Goal: Task Accomplishment & Management: Use online tool/utility

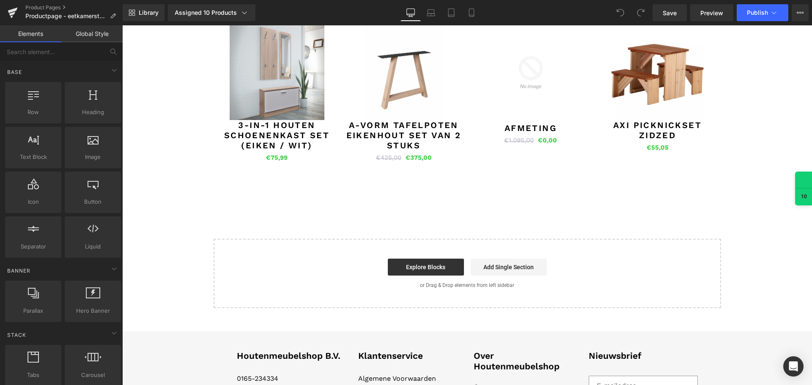
scroll to position [761, 0]
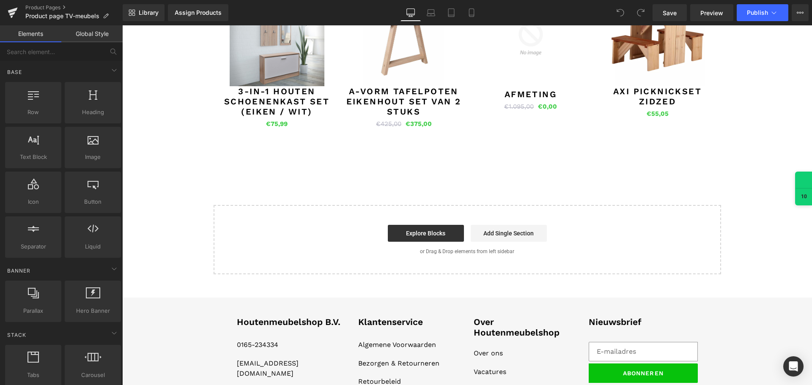
scroll to position [677, 0]
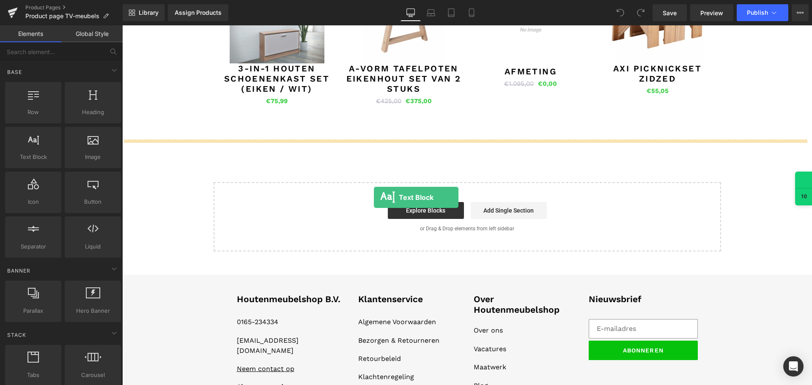
drag, startPoint x: 176, startPoint y: 184, endPoint x: 373, endPoint y: 195, distance: 197.0
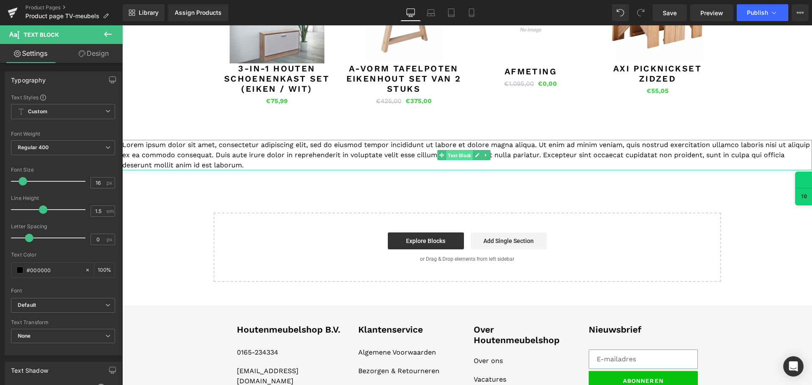
click at [462, 154] on span "Text Block" at bounding box center [459, 156] width 27 height 10
click at [484, 155] on icon at bounding box center [486, 155] width 5 height 5
click at [491, 156] on icon at bounding box center [490, 155] width 5 height 5
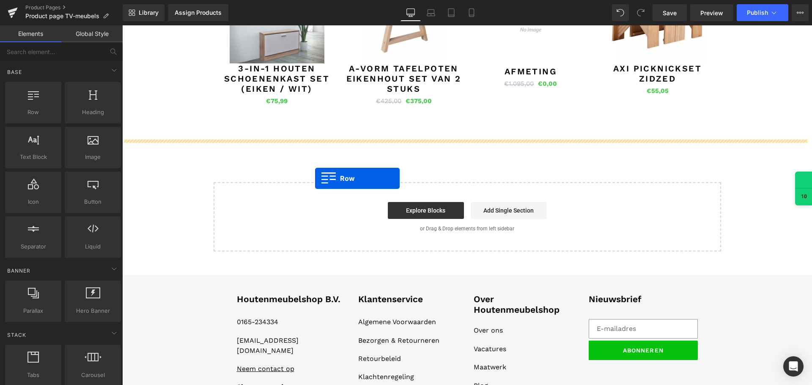
drag, startPoint x: 141, startPoint y: 124, endPoint x: 315, endPoint y: 174, distance: 180.7
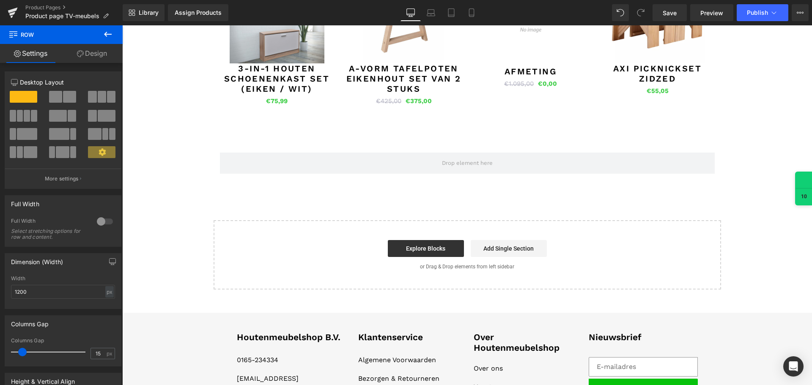
click at [106, 32] on icon at bounding box center [108, 34] width 8 height 5
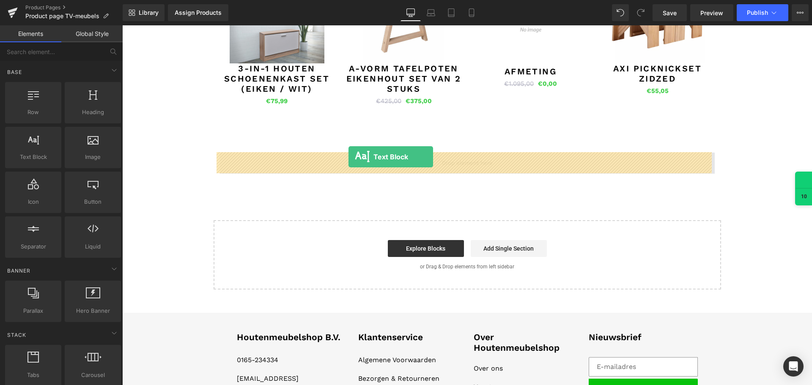
drag, startPoint x: 148, startPoint y: 189, endPoint x: 349, endPoint y: 157, distance: 203.0
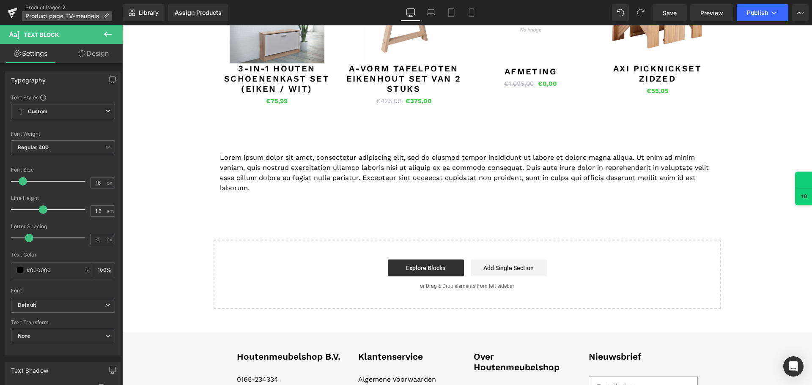
click at [105, 17] on icon at bounding box center [106, 16] width 6 height 6
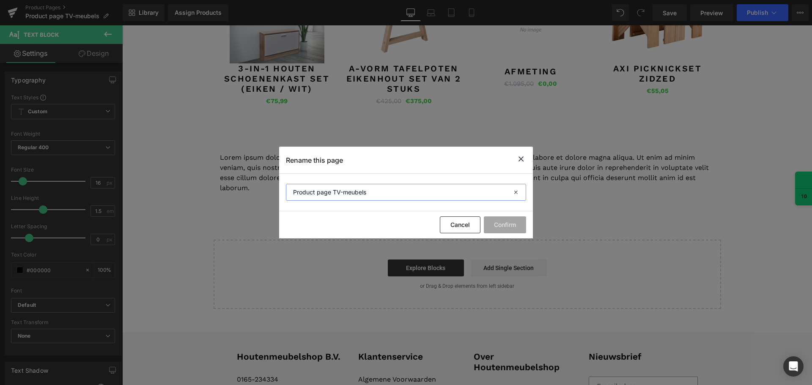
click at [381, 196] on input "Product page TV-meubels" at bounding box center [406, 192] width 240 height 17
type input "Product page TV-meubel - zwart eiken"
click at [507, 225] on button "Confirm" at bounding box center [505, 225] width 42 height 17
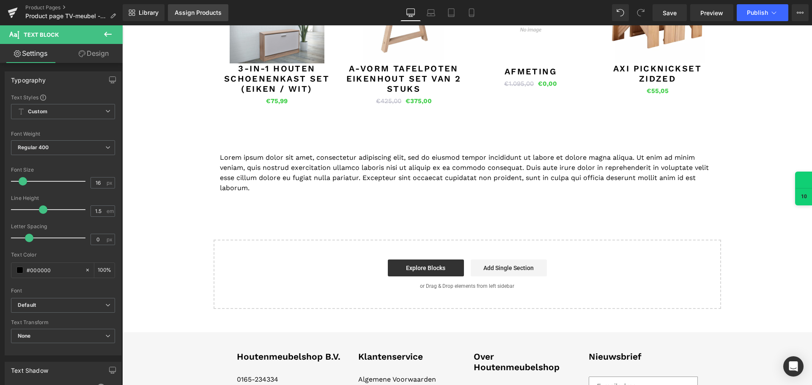
click at [214, 14] on div "Assign Products" at bounding box center [198, 12] width 47 height 7
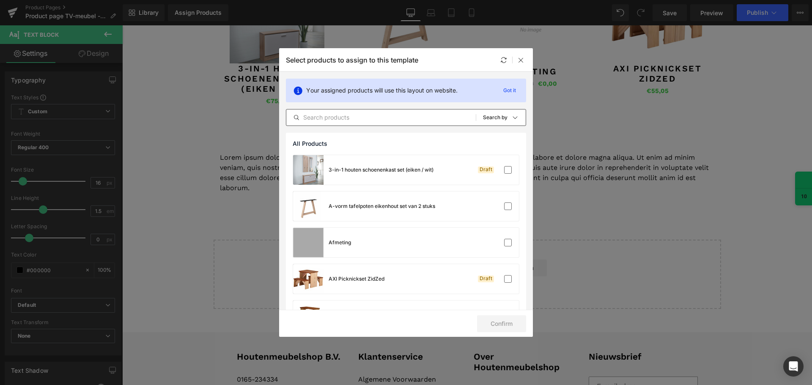
click at [346, 119] on input "text" at bounding box center [380, 118] width 189 height 10
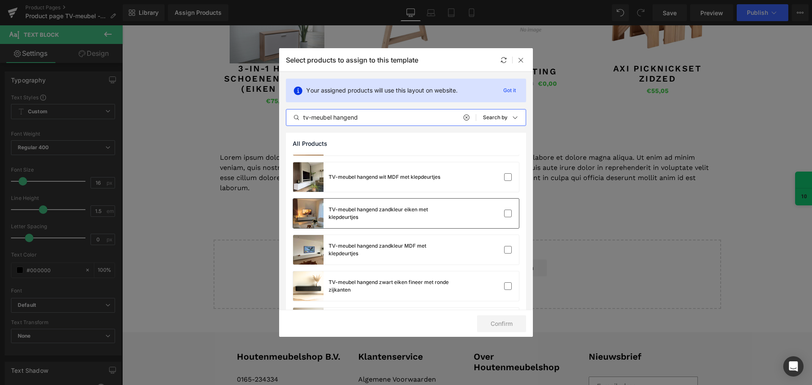
scroll to position [360, 0]
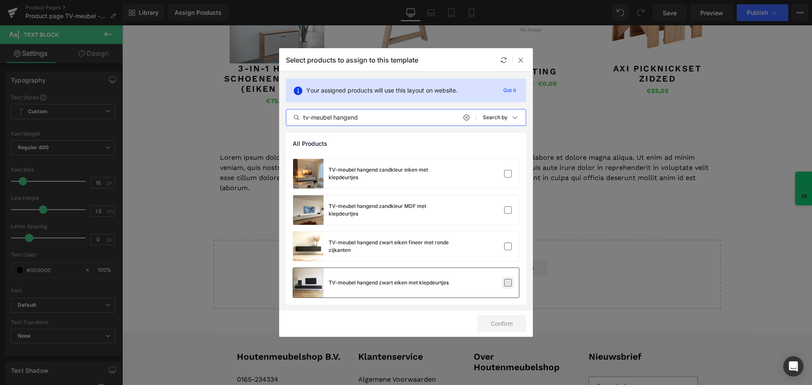
type input "tv-meubel hangend"
click at [504, 283] on label at bounding box center [508, 283] width 8 height 8
click at [508, 283] on input "checkbox" at bounding box center [508, 283] width 0 height 0
click at [507, 320] on button "Confirm" at bounding box center [501, 324] width 49 height 17
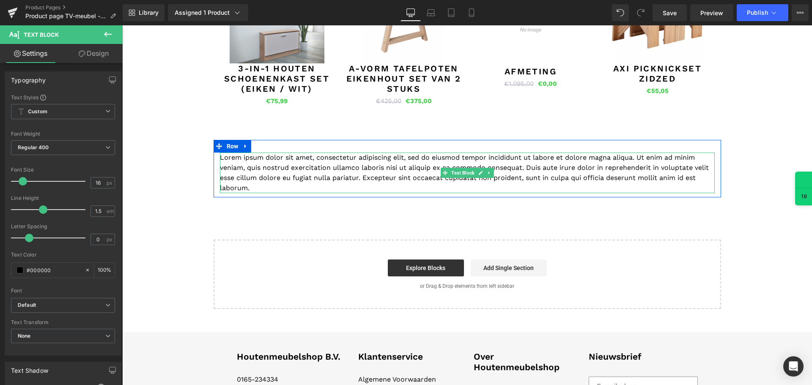
click at [349, 166] on p "Lorem ipsum dolor sit amet, consectetur adipiscing elit, sed do eiusmod tempor …" at bounding box center [467, 173] width 495 height 41
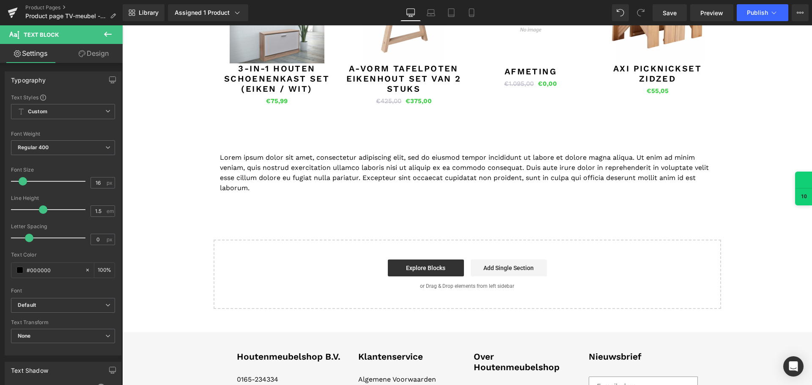
click at [106, 34] on icon at bounding box center [108, 34] width 8 height 5
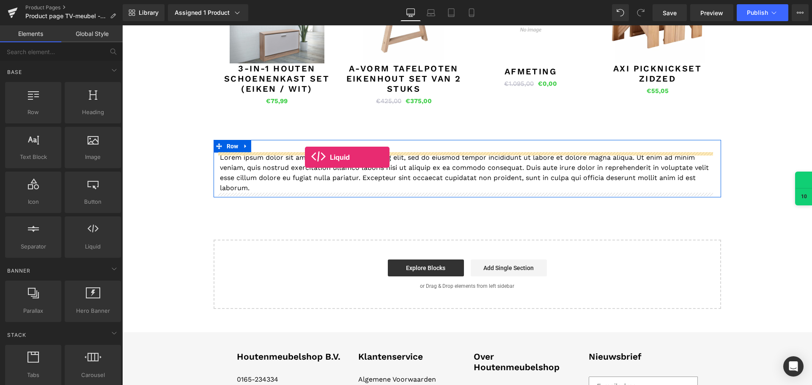
drag, startPoint x: 223, startPoint y: 264, endPoint x: 305, endPoint y: 157, distance: 134.3
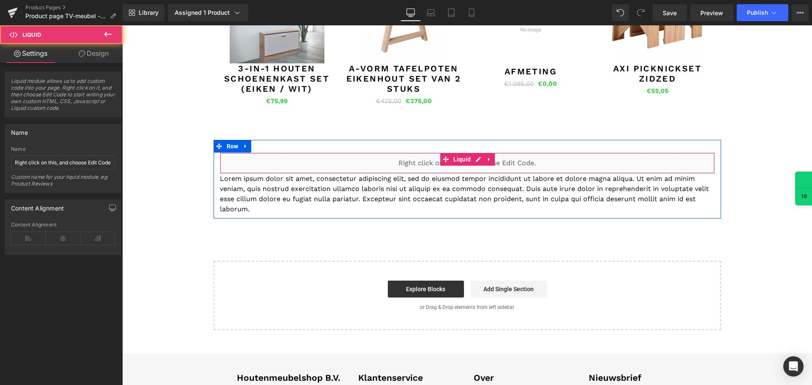
click at [392, 164] on div "Liquid" at bounding box center [467, 163] width 495 height 21
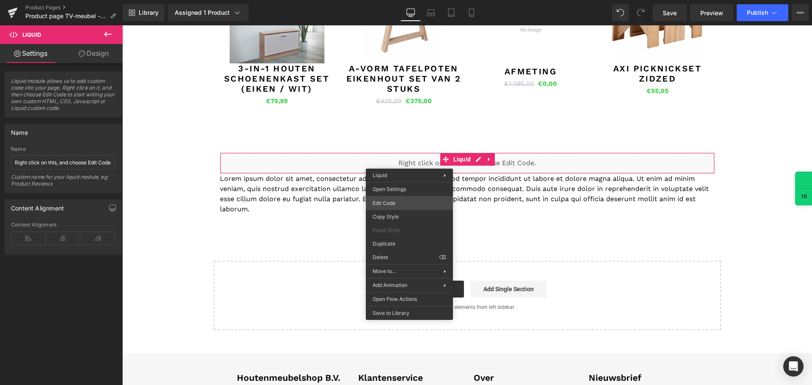
click at [408, 0] on div "Liquid You are previewing how the will restyle your page. You can not edit Elem…" at bounding box center [406, 0] width 812 height 0
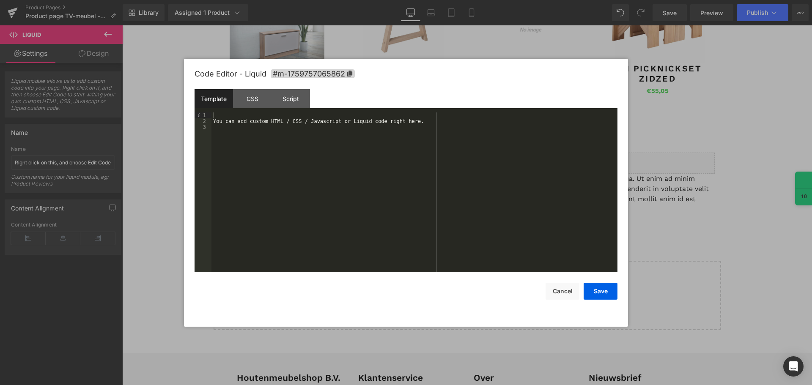
click at [255, 157] on div "You can add custom HTML / CSS / Javascript or Liquid code right here." at bounding box center [414, 199] width 406 height 172
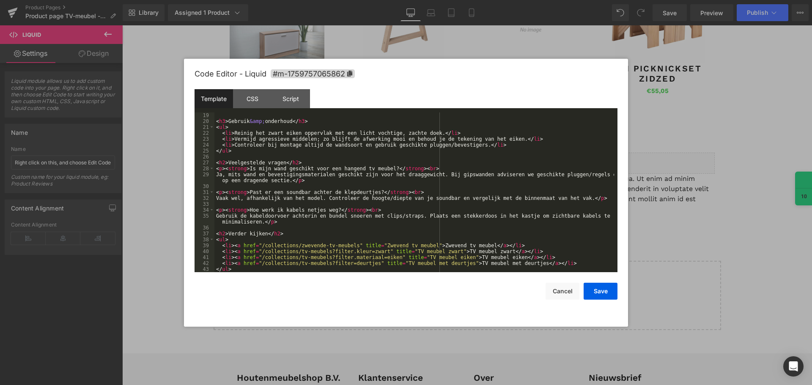
scroll to position [160, 0]
click at [606, 294] on button "Save" at bounding box center [601, 291] width 34 height 17
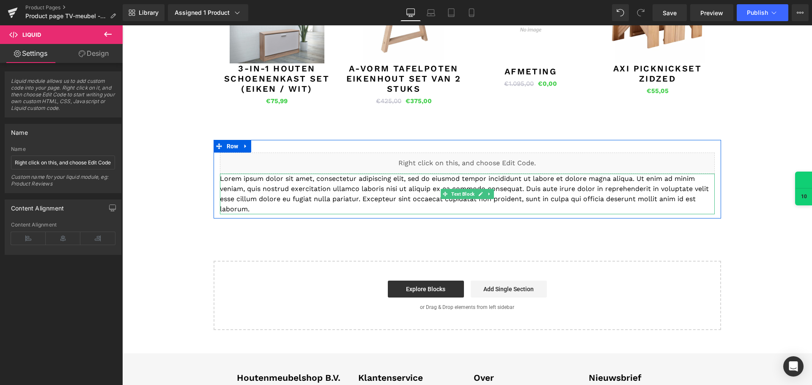
click at [327, 209] on p "Lorem ipsum dolor sit amet, consectetur adipiscing elit, sed do eiusmod tempor …" at bounding box center [467, 194] width 495 height 41
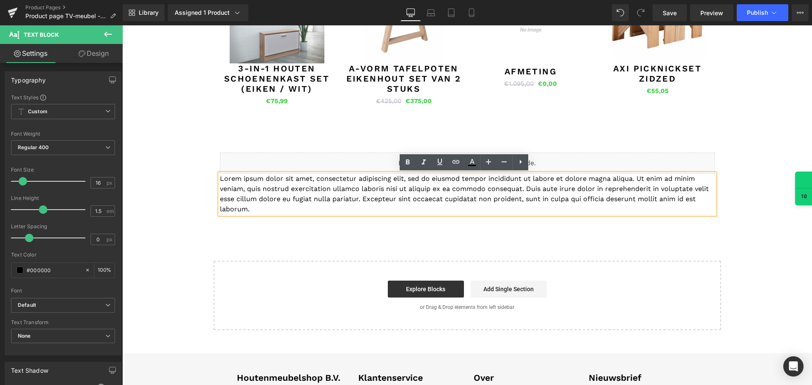
click at [435, 202] on p "Lorem ipsum dolor sit amet, consectetur adipiscing elit, sed do eiusmod tempor …" at bounding box center [467, 194] width 495 height 41
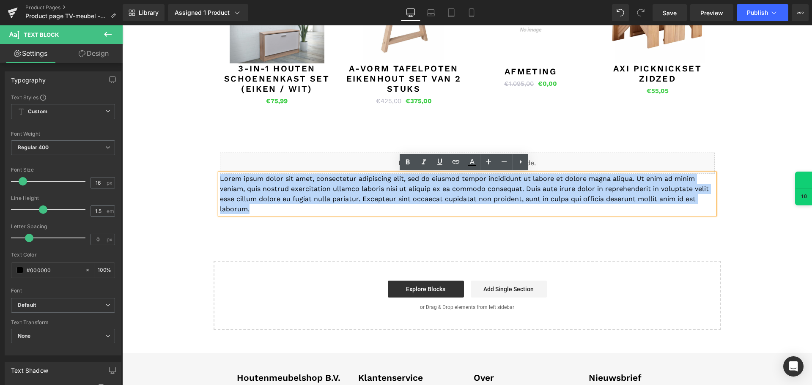
drag, startPoint x: 263, startPoint y: 212, endPoint x: 211, endPoint y: 176, distance: 63.5
click at [214, 176] on div "Liquid Lorem ipsum dolor sit amet, consectetur adipiscing elit, sed do eiusmod …" at bounding box center [468, 184] width 508 height 62
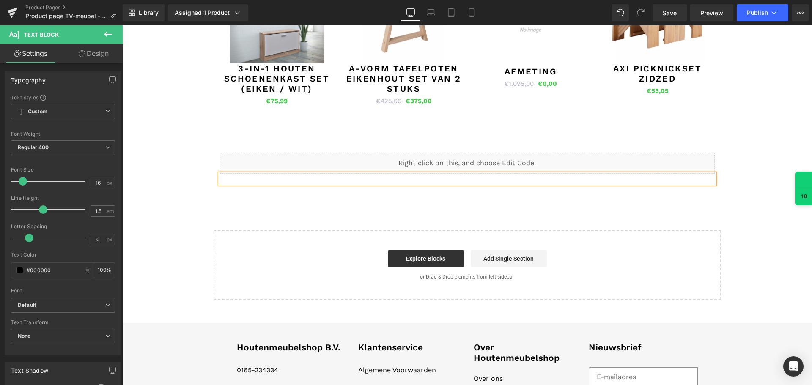
click at [376, 187] on div "Liquid Text Block Row" at bounding box center [468, 164] width 508 height 48
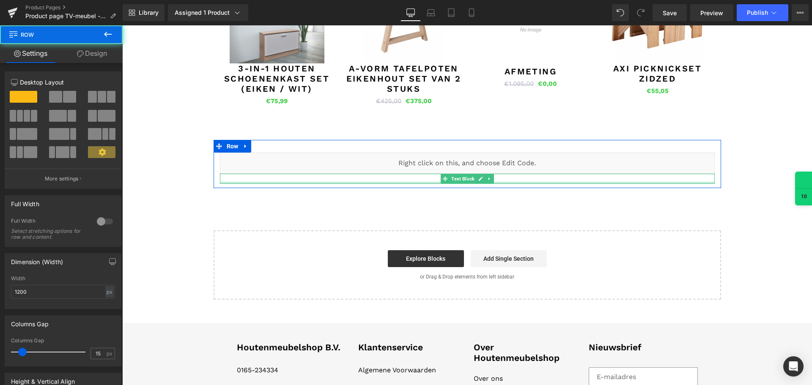
click at [386, 181] on p at bounding box center [467, 179] width 495 height 10
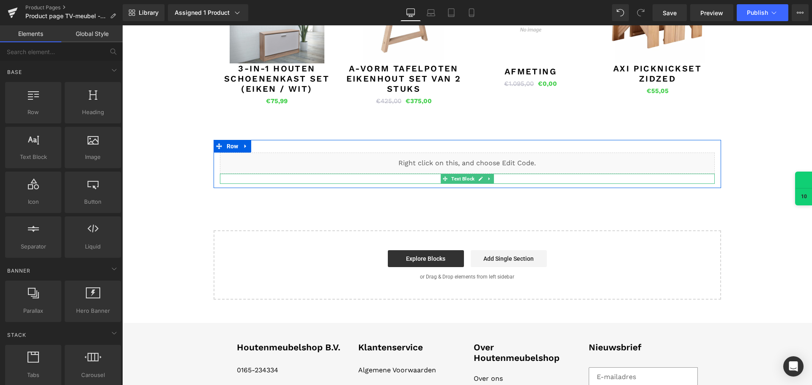
click at [488, 179] on icon at bounding box center [488, 178] width 1 height 3
click at [491, 179] on icon at bounding box center [493, 178] width 5 height 5
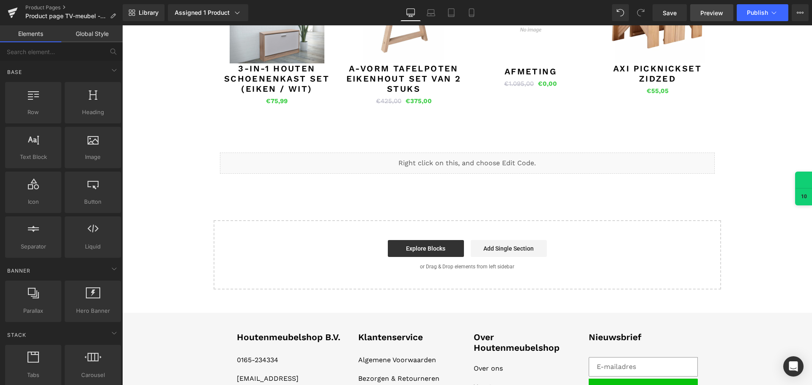
click at [709, 14] on span "Preview" at bounding box center [711, 12] width 23 height 9
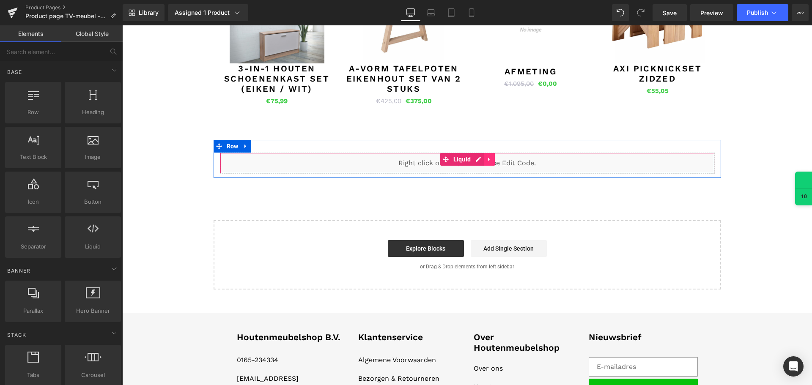
click at [486, 158] on icon at bounding box center [489, 159] width 6 height 6
click at [492, 161] on icon at bounding box center [495, 159] width 6 height 6
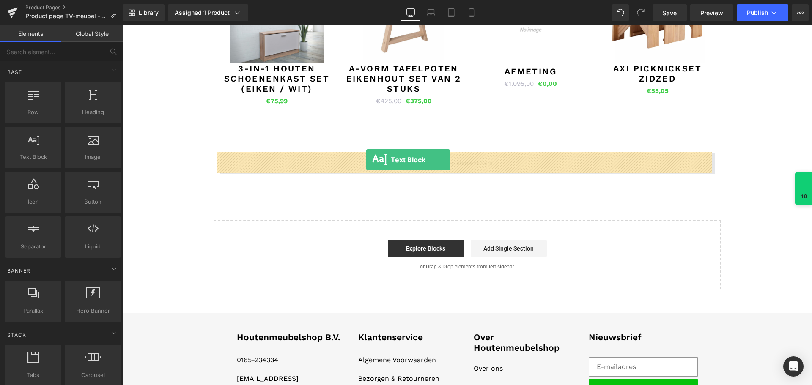
drag, startPoint x: 161, startPoint y: 176, endPoint x: 366, endPoint y: 160, distance: 205.7
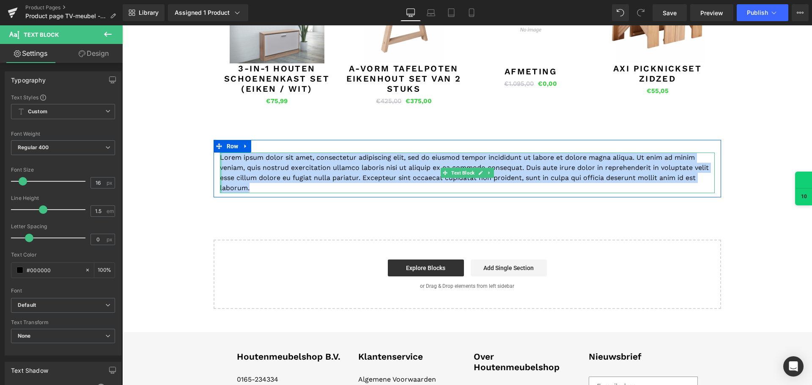
drag, startPoint x: 256, startPoint y: 190, endPoint x: 216, endPoint y: 155, distance: 53.6
click at [216, 155] on div "Lorem ipsum dolor sit amet, consectetur adipiscing elit, sed do eiusmod tempor …" at bounding box center [468, 173] width 508 height 41
paste div
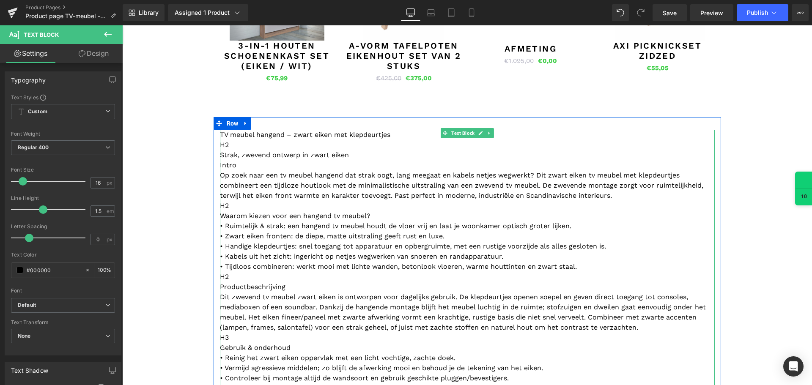
scroll to position [629, 0]
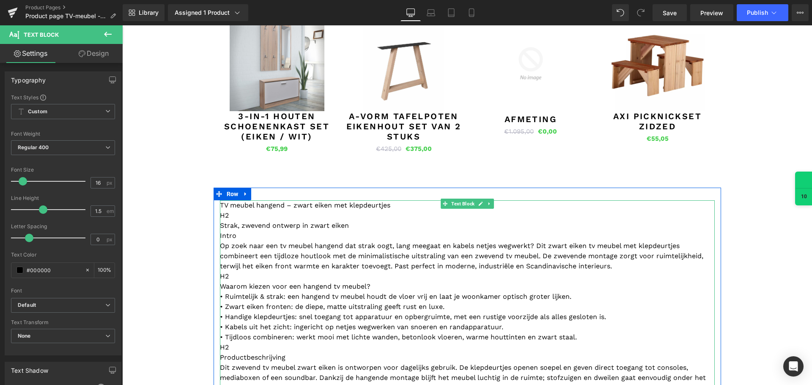
click at [252, 213] on p "H2 Strak, zwevend ontwerp in zwart eiken" at bounding box center [467, 221] width 495 height 20
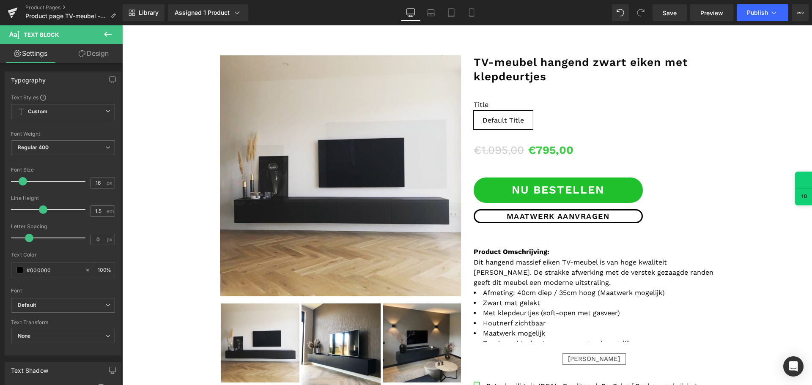
scroll to position [0, 0]
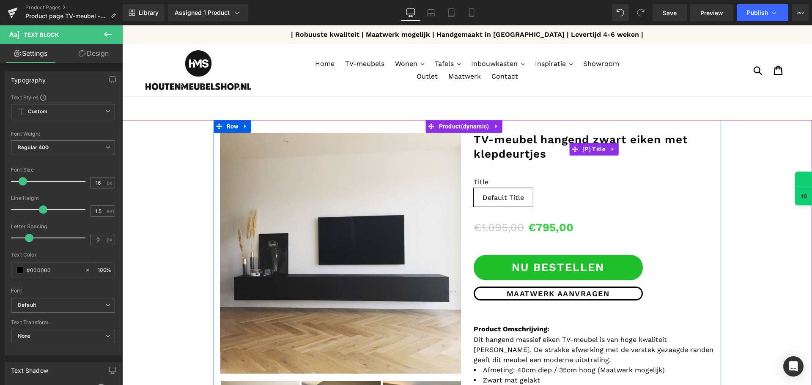
click at [522, 141] on link "TV-meubel hangend zwart eiken met klepdeurtjes" at bounding box center [594, 147] width 241 height 29
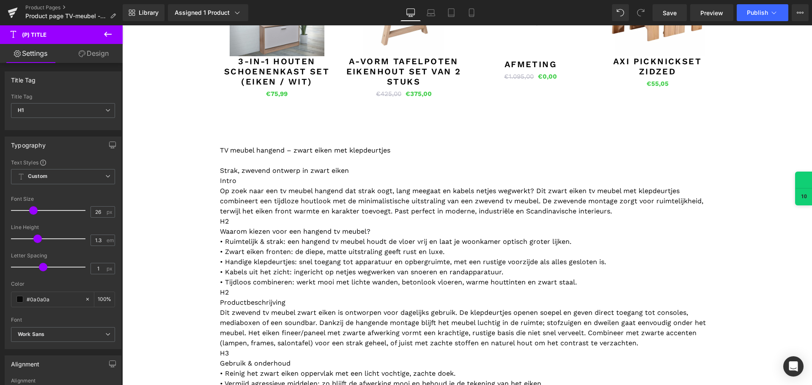
scroll to position [634, 0]
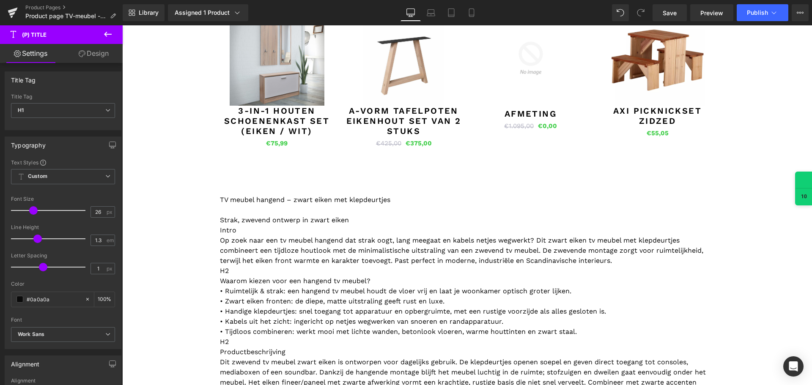
click at [314, 199] on p "TV meubel hangend – zwart eiken met klepdeurtjes" at bounding box center [467, 200] width 495 height 10
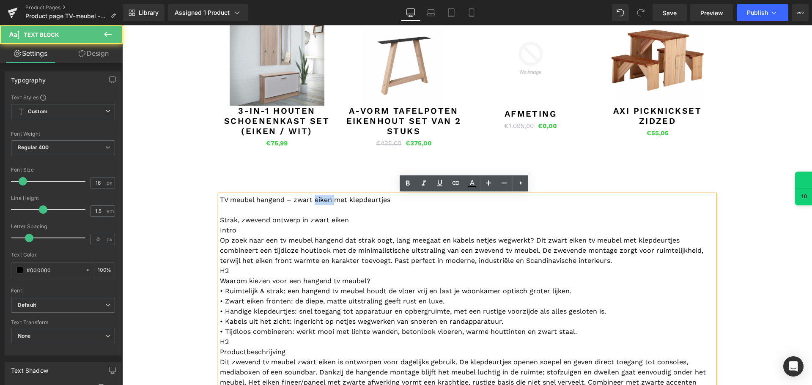
click at [314, 199] on p "TV meubel hangend – zwart eiken met klepdeurtjes" at bounding box center [467, 200] width 495 height 10
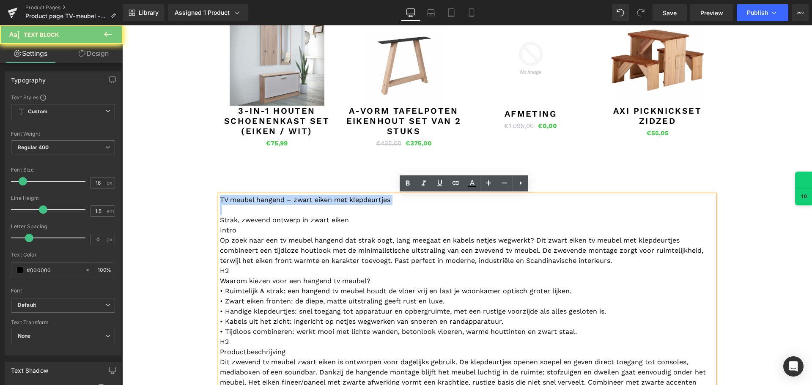
click at [314, 199] on p "TV meubel hangend – zwart eiken met klepdeurtjes" at bounding box center [467, 200] width 495 height 10
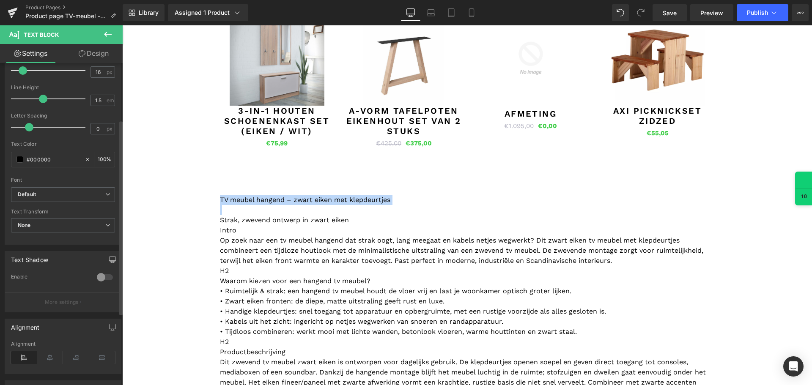
scroll to position [127, 0]
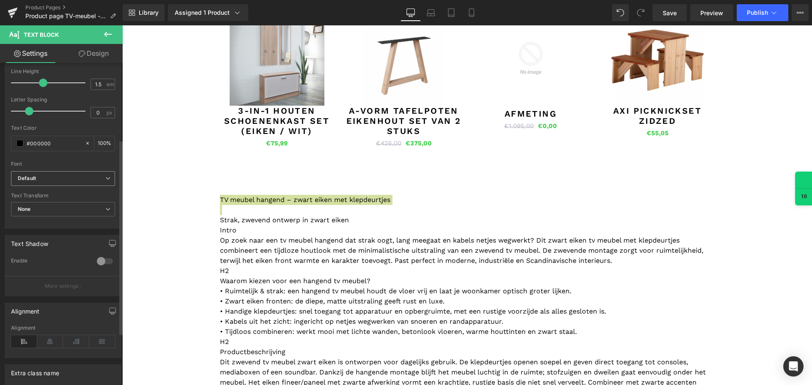
click at [45, 175] on b "Default" at bounding box center [62, 178] width 88 height 7
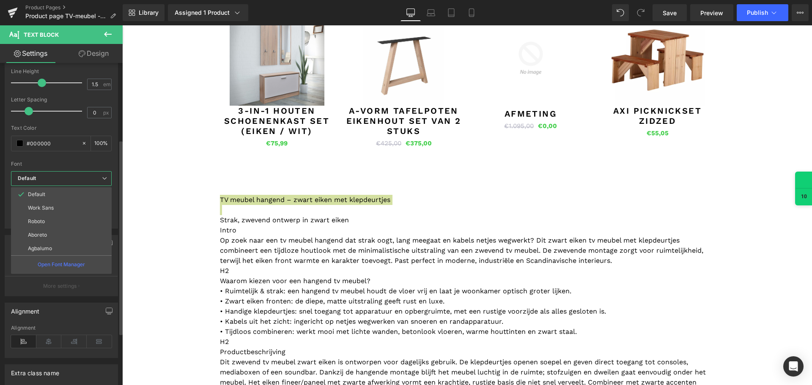
click at [45, 175] on b "Default" at bounding box center [60, 178] width 84 height 7
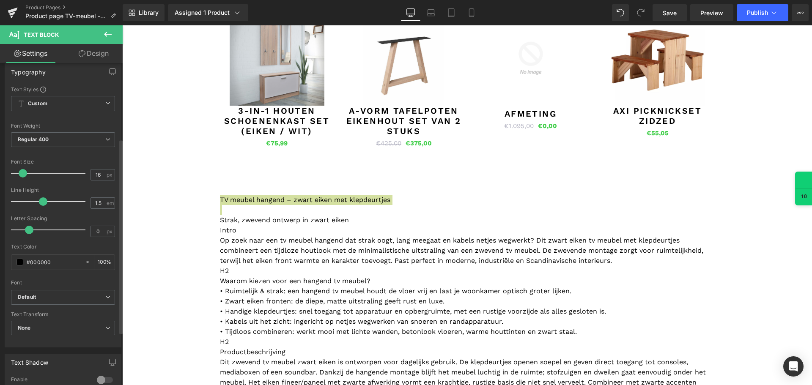
scroll to position [0, 0]
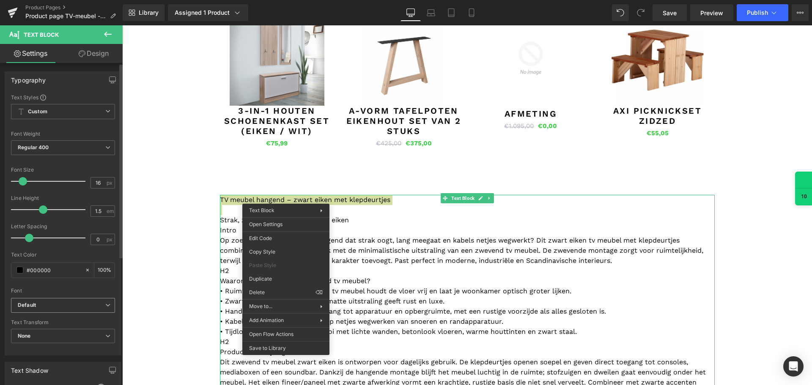
click at [50, 306] on b "Default" at bounding box center [62, 305] width 88 height 7
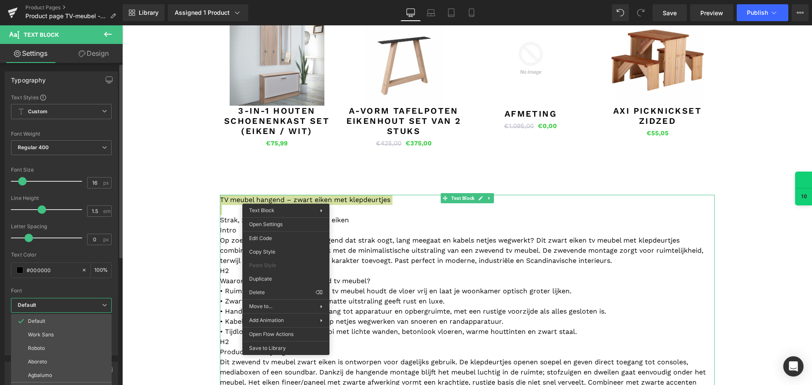
click at [48, 308] on b "Default" at bounding box center [60, 305] width 84 height 7
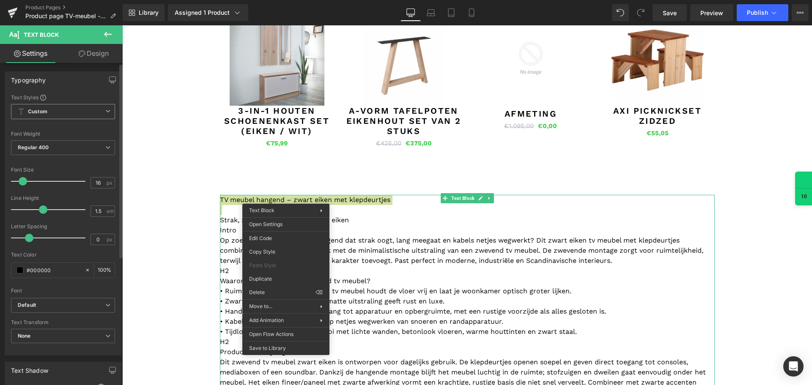
click at [51, 109] on span "Custom Setup Global Style" at bounding box center [63, 111] width 104 height 15
click at [51, 109] on span "Custom Setup Global Style" at bounding box center [61, 111] width 101 height 15
click at [49, 146] on b "Regular 400" at bounding box center [33, 147] width 31 height 6
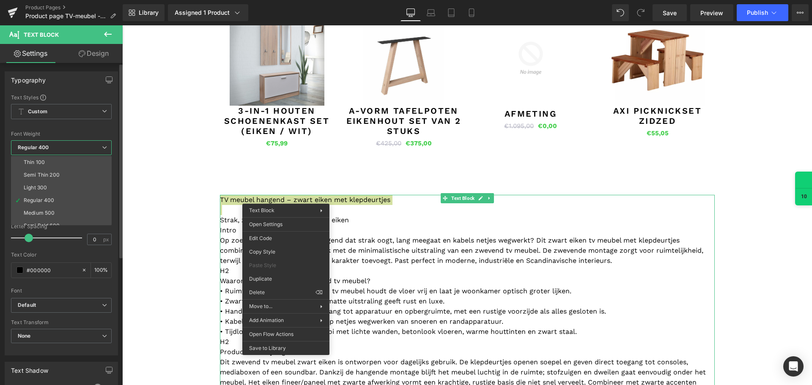
click at [48, 146] on b "Regular 400" at bounding box center [33, 147] width 31 height 6
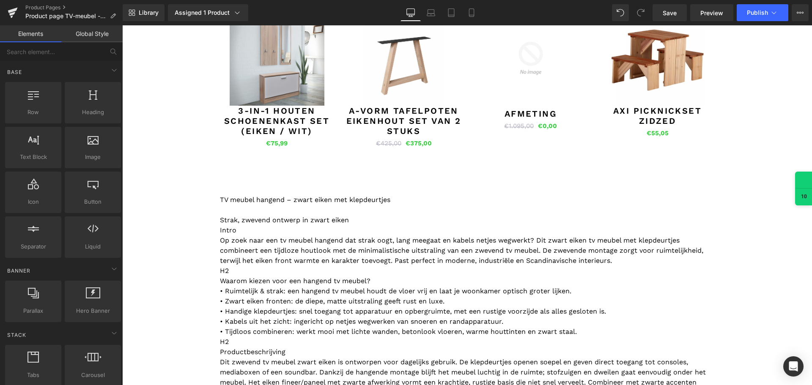
click at [179, 180] on div "(P) Image" at bounding box center [467, 76] width 690 height 1180
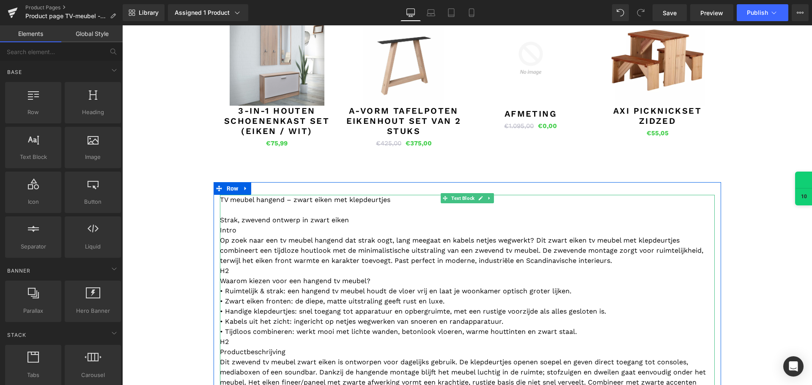
click at [290, 224] on p "Strak, zwevend ontwerp in zwart eiken" at bounding box center [467, 215] width 495 height 20
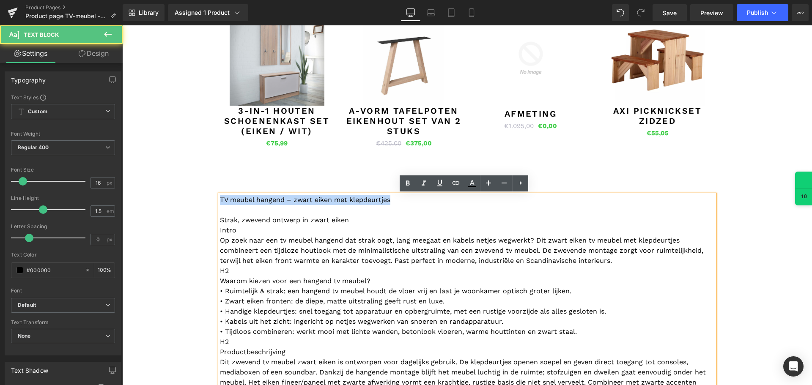
drag, startPoint x: 376, startPoint y: 200, endPoint x: 195, endPoint y: 198, distance: 180.6
click at [195, 198] on div "(P) Image" at bounding box center [467, 76] width 690 height 1180
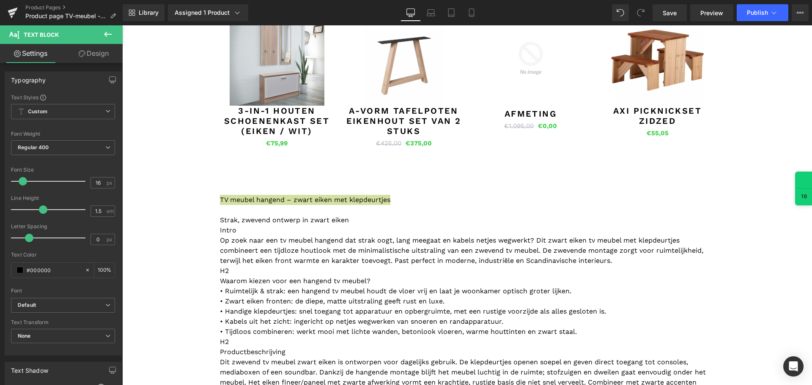
click at [104, 47] on link "Design" at bounding box center [93, 53] width 61 height 19
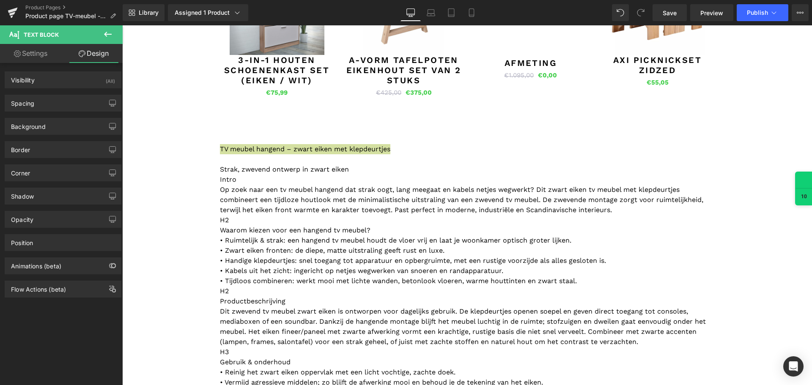
scroll to position [761, 0]
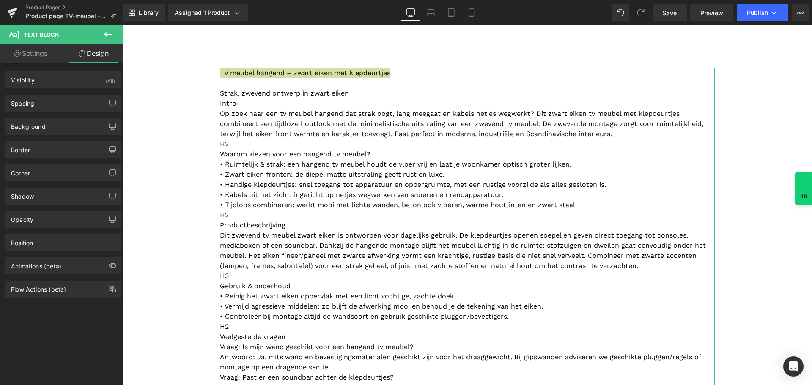
click at [30, 52] on link "Settings" at bounding box center [30, 53] width 61 height 19
type input "100"
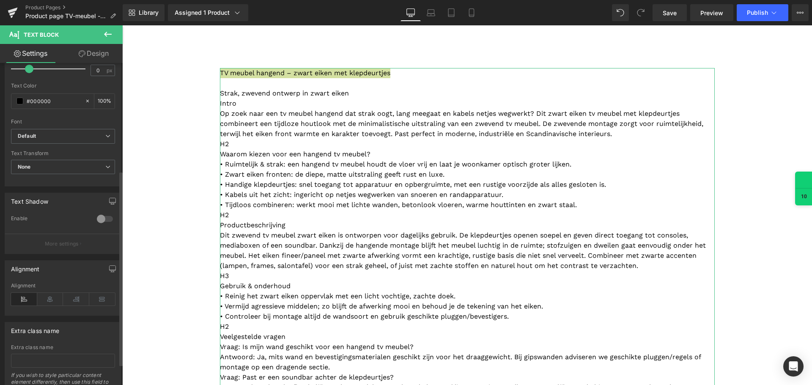
scroll to position [213, 0]
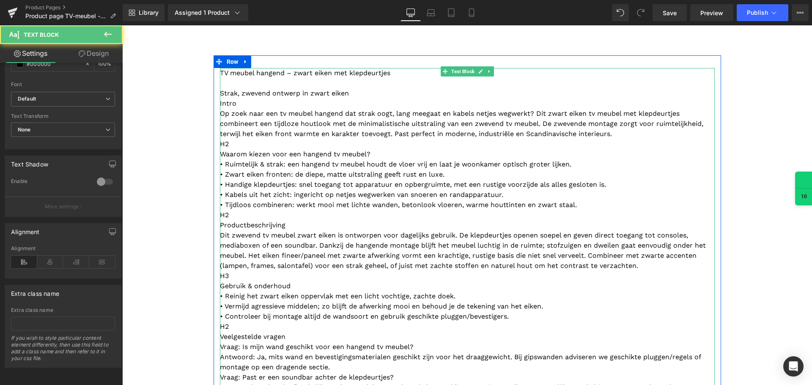
click at [266, 215] on p "H2 Productbeschrijving" at bounding box center [467, 220] width 495 height 20
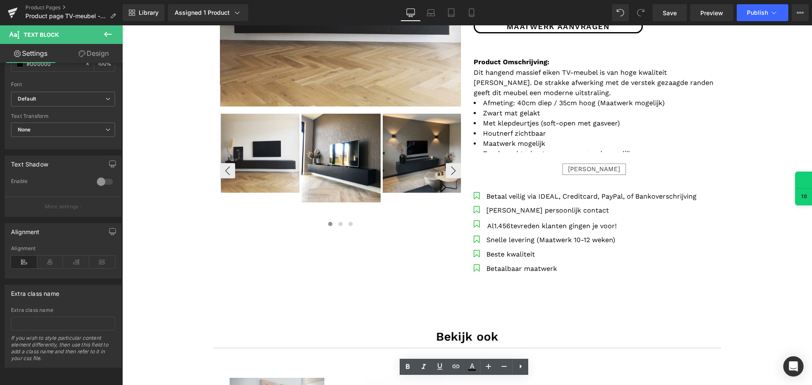
scroll to position [169, 0]
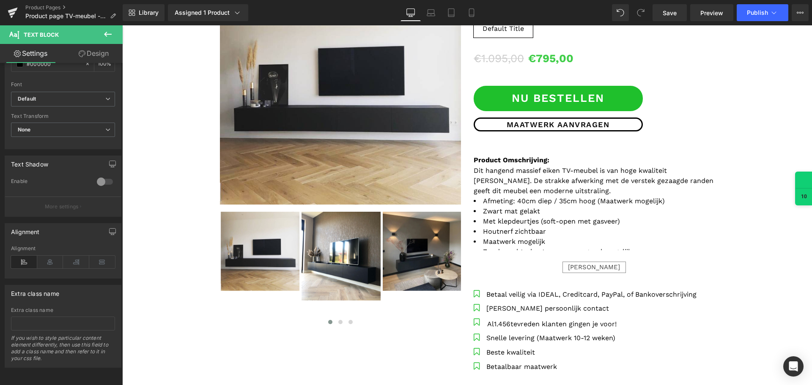
click at [582, 263] on div "[PERSON_NAME]" at bounding box center [594, 267] width 63 height 11
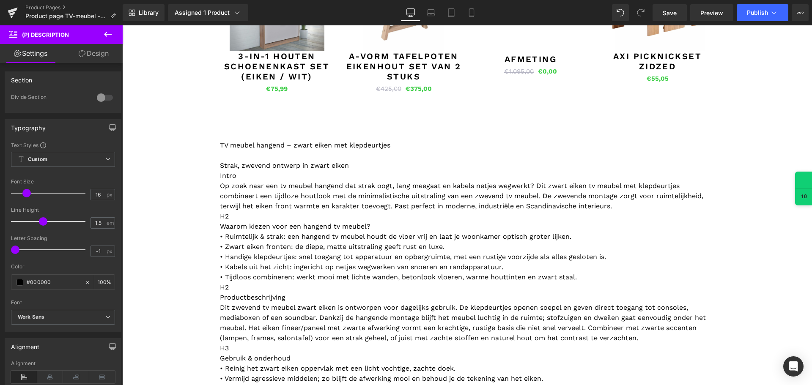
scroll to position [846, 0]
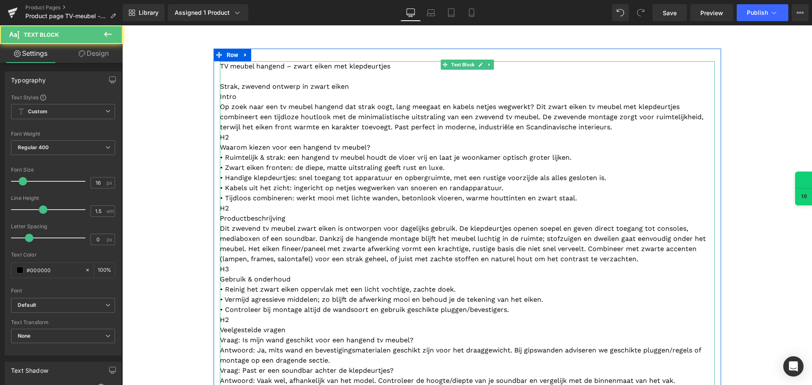
click at [291, 219] on p "H2 Productbeschrijving" at bounding box center [467, 213] width 495 height 20
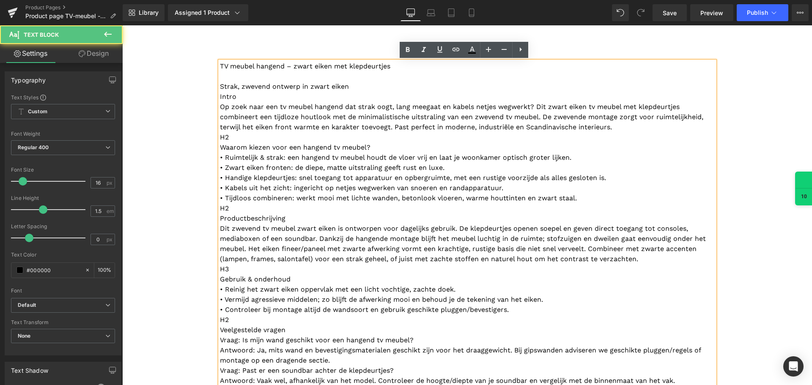
drag, startPoint x: 583, startPoint y: 187, endPoint x: 584, endPoint y: 193, distance: 6.0
click at [584, 193] on p "• Ruimtelijk & strak: een hangend tv meubel houdt de vloer vrij en laat je woon…" at bounding box center [467, 178] width 495 height 51
click at [585, 198] on p "• Ruimtelijk & strak: een hangend tv meubel houdt de vloer vrij en laat je woon…" at bounding box center [467, 178] width 495 height 51
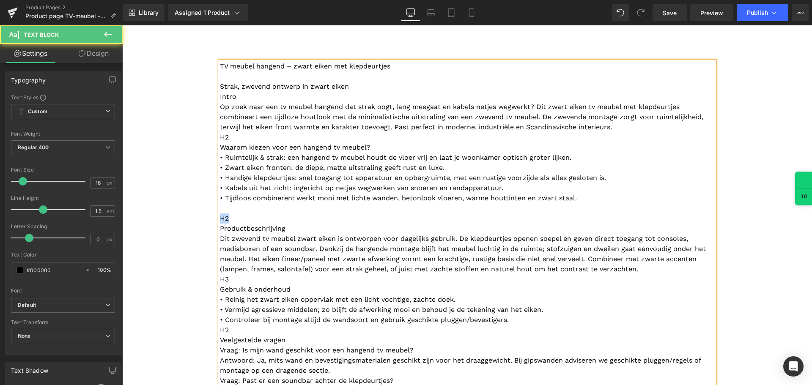
drag, startPoint x: 225, startPoint y: 218, endPoint x: 208, endPoint y: 217, distance: 17.0
drag, startPoint x: 229, startPoint y: 137, endPoint x: 350, endPoint y: 82, distance: 133.0
click at [220, 137] on p "H2 Waarom kiezen voor een hangend tv meubel?" at bounding box center [467, 142] width 495 height 20
click at [248, 97] on p "Intro Op zoek naar een tv meubel hangend dat strak oogt, lang meegaat en kabels…" at bounding box center [467, 112] width 495 height 41
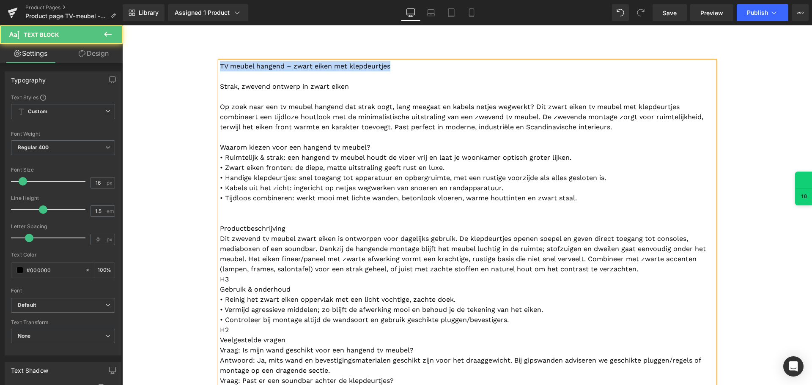
drag, startPoint x: 407, startPoint y: 64, endPoint x: 179, endPoint y: 68, distance: 227.6
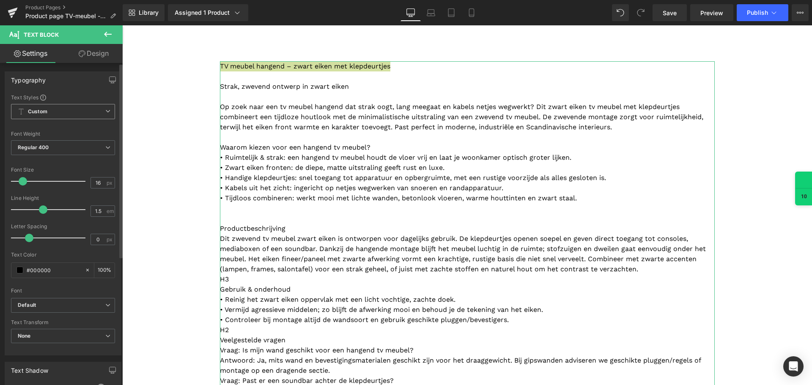
click at [48, 110] on span "Custom Setup Global Style" at bounding box center [63, 111] width 104 height 15
click at [49, 144] on div "Setup Global Style" at bounding box center [61, 146] width 101 height 20
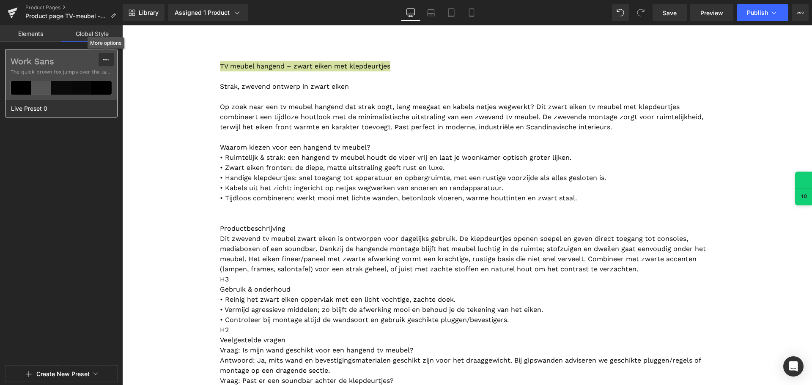
click at [106, 57] on icon at bounding box center [106, 59] width 7 height 7
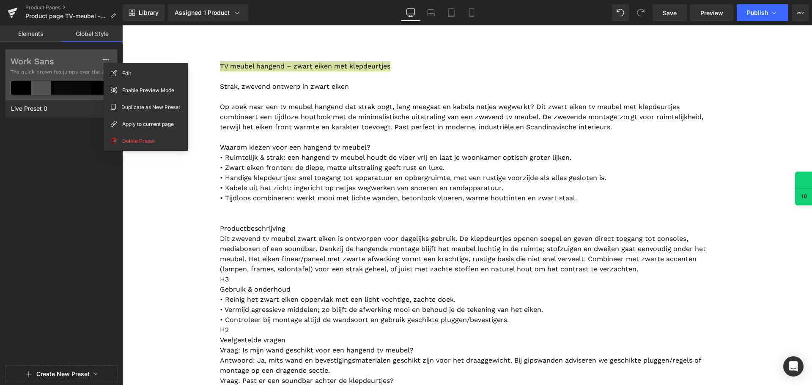
click at [34, 40] on link "Elements" at bounding box center [30, 33] width 61 height 17
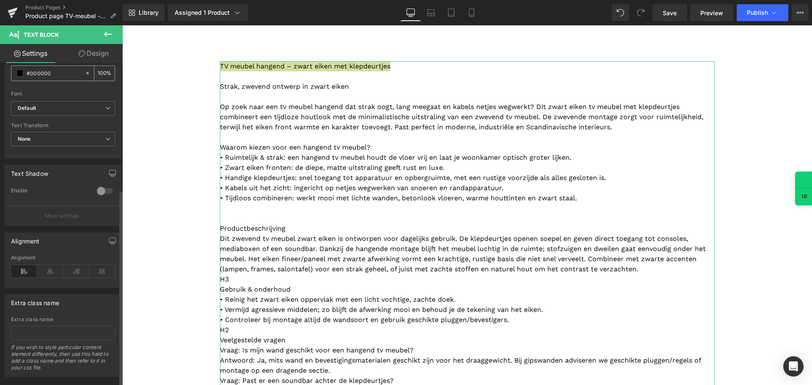
scroll to position [211, 0]
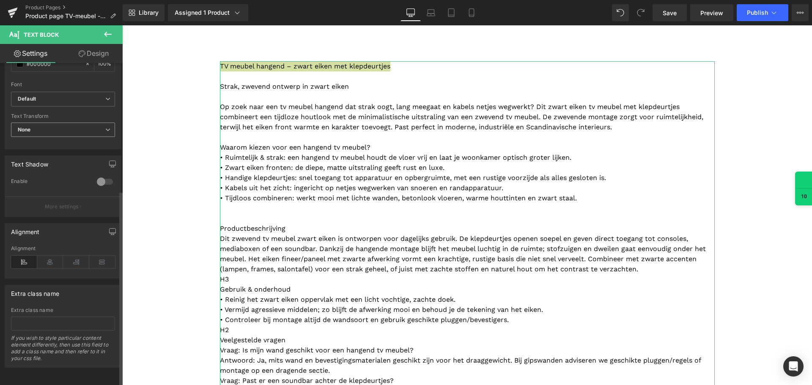
click at [44, 123] on span "None" at bounding box center [63, 130] width 104 height 15
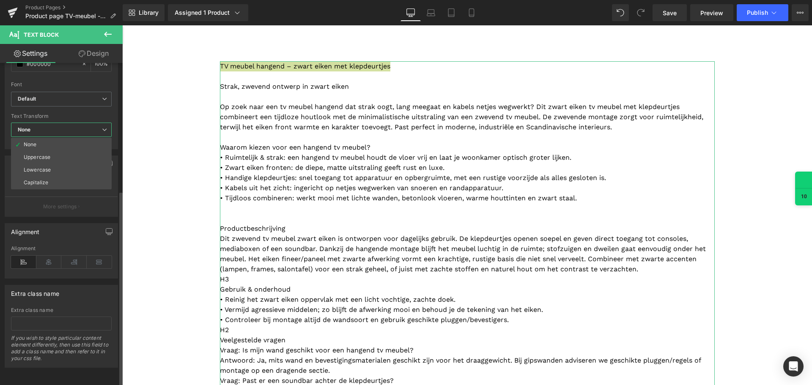
click at [43, 124] on span "None" at bounding box center [61, 130] width 101 height 15
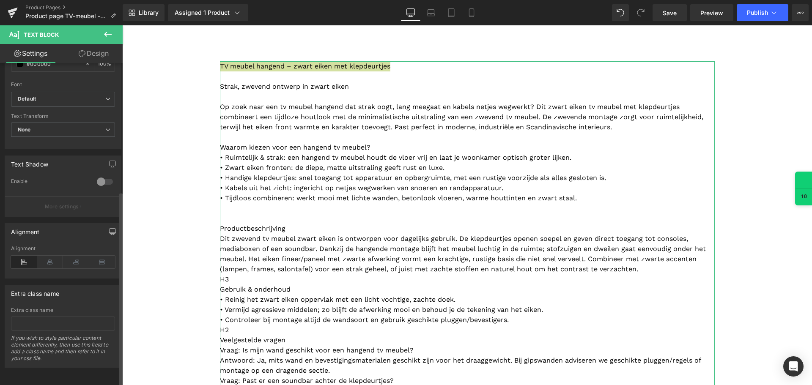
scroll to position [213, 0]
click at [60, 203] on p "More settings" at bounding box center [62, 207] width 34 height 8
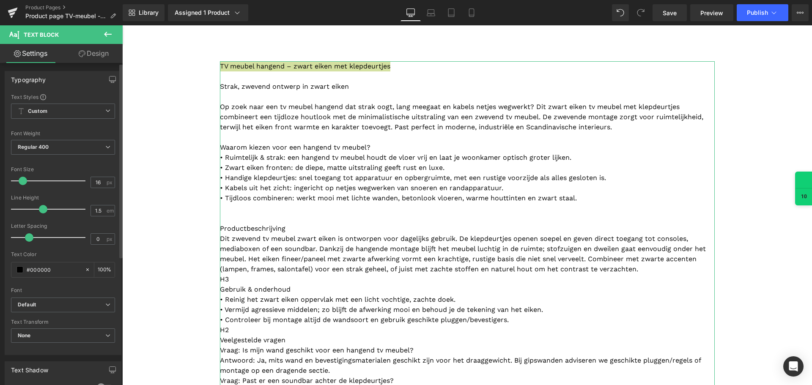
scroll to position [0, 0]
click at [97, 54] on link "Design" at bounding box center [93, 53] width 61 height 19
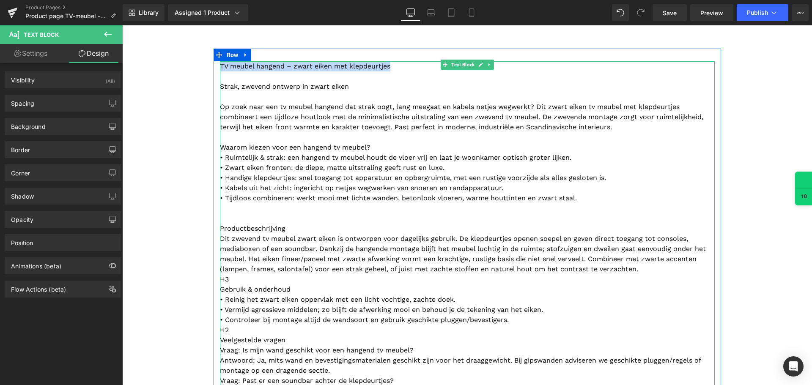
click at [296, 226] on p "Productbeschrijving" at bounding box center [467, 224] width 495 height 20
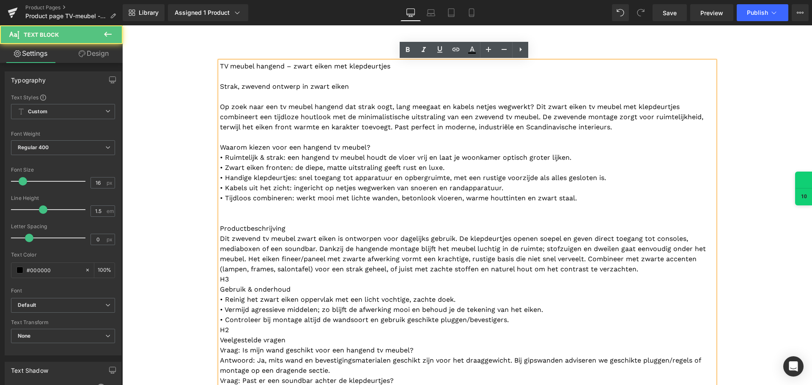
click at [413, 304] on p "• Reinig het zwart eiken oppervlak met een licht vochtige, zachte doek. • Vermi…" at bounding box center [467, 310] width 495 height 30
click at [518, 321] on p "• Reinig het zwart eiken oppervlak met een licht vochtige, zachte doek. • Vermi…" at bounding box center [467, 310] width 495 height 30
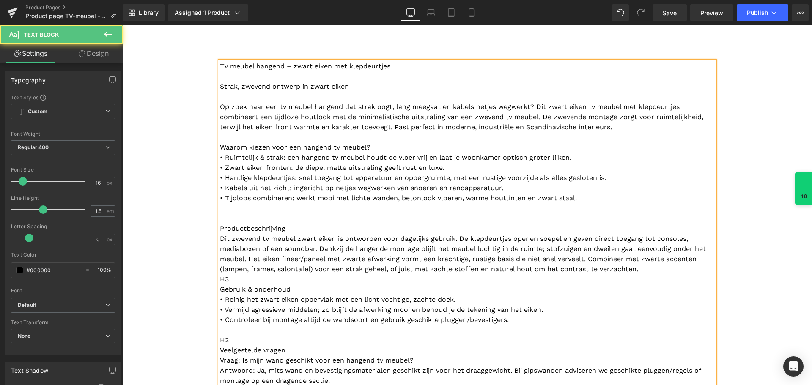
click at [239, 277] on p "H3 Gebruik & onderhoud" at bounding box center [467, 284] width 495 height 20
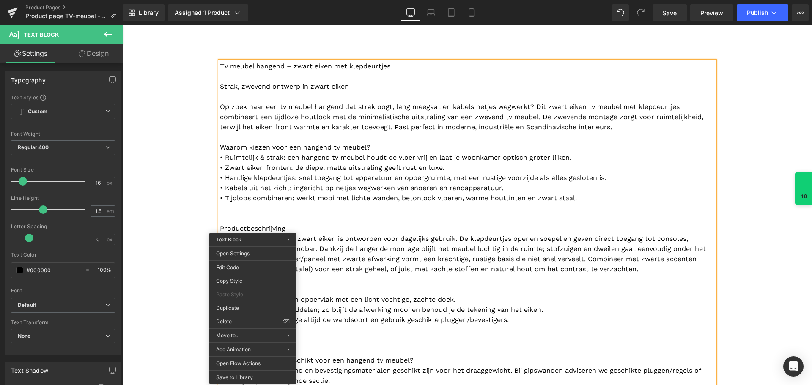
click at [266, 214] on p "Productbeschrijving" at bounding box center [467, 224] width 495 height 20
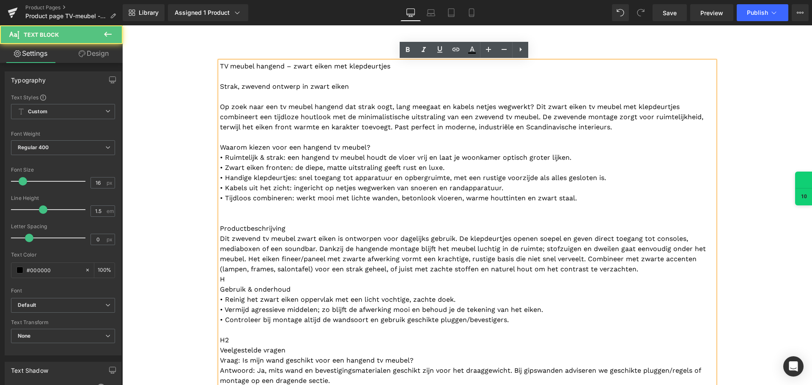
click at [242, 214] on p "Productbeschrijving" at bounding box center [467, 224] width 495 height 20
click at [241, 214] on p "Productbeschrijving" at bounding box center [467, 224] width 495 height 20
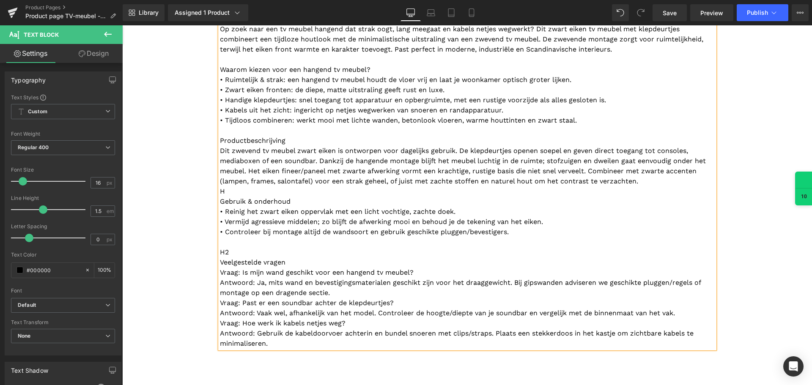
scroll to position [1015, 0]
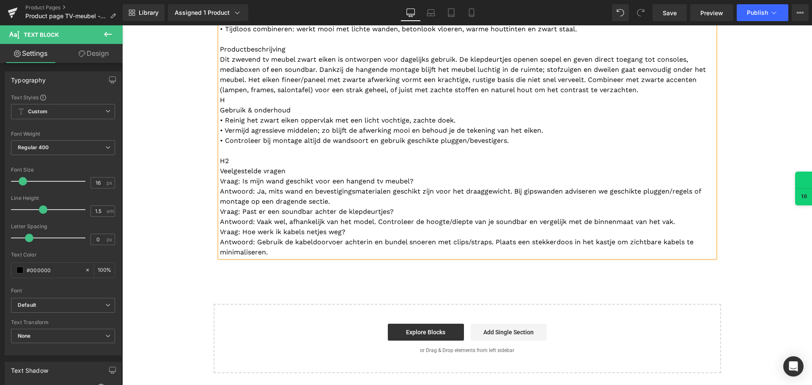
click at [298, 170] on p "H2 Veelgestelde vragen" at bounding box center [467, 166] width 495 height 20
click at [246, 161] on p "H2 Veelgestelde vragen" at bounding box center [467, 166] width 495 height 20
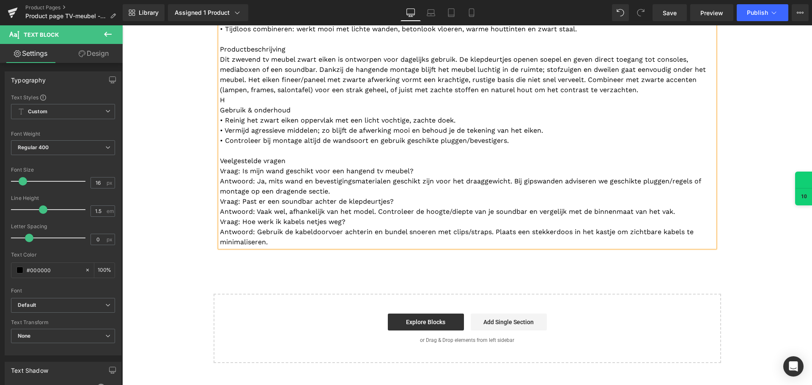
click at [220, 221] on div "TV meubel hangend – zwart eiken met klepdeurtjes Strak, zwevend ontwerp in zwar…" at bounding box center [467, 69] width 495 height 355
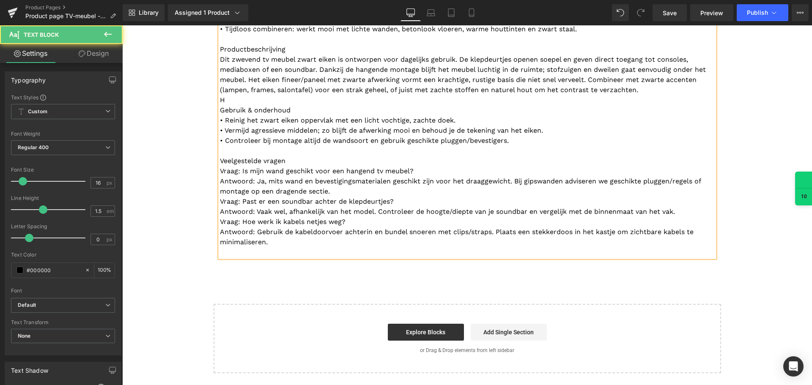
click at [220, 218] on p "Vraag: Hoe werk ik kabels netjes weg? Antwoord: Gebruik de kabeldoorvoer achter…" at bounding box center [467, 232] width 495 height 30
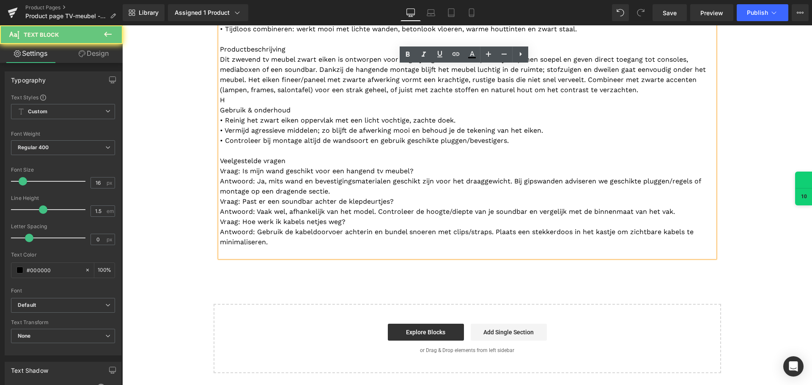
click at [220, 220] on p "Vraag: Hoe werk ik kabels netjes weg? Antwoord: Gebruik de kabeldoorvoer achter…" at bounding box center [467, 232] width 495 height 30
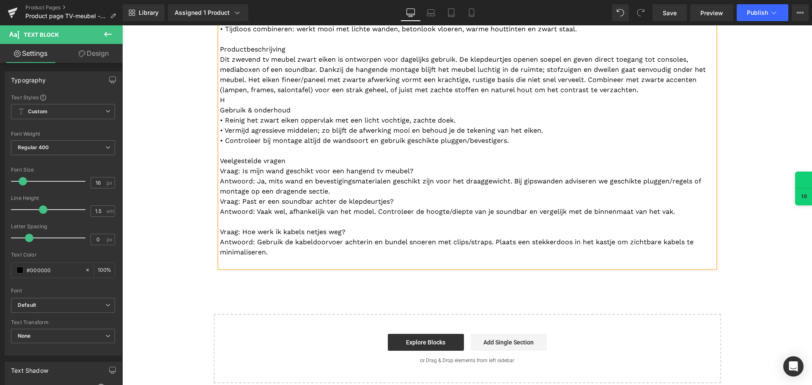
click at [220, 200] on div "TV meubel hangend – zwart eiken met klepdeurtjes Strak, zwevend ontwerp in zwar…" at bounding box center [467, 80] width 495 height 376
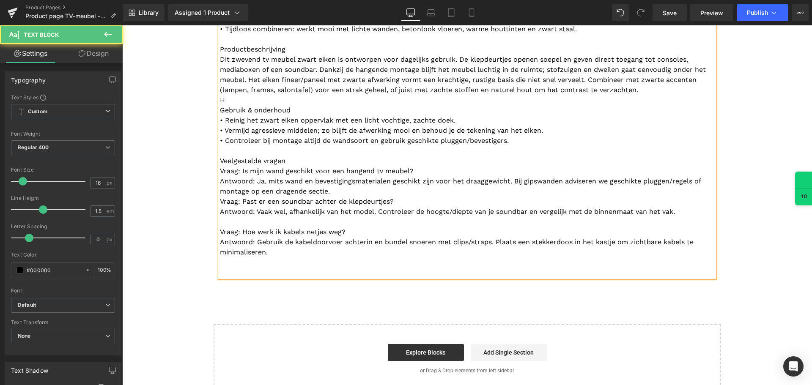
click at [220, 201] on div "TV meubel hangend – zwart eiken met klepdeurtjes Strak, zwevend ontwerp in zwar…" at bounding box center [467, 85] width 495 height 386
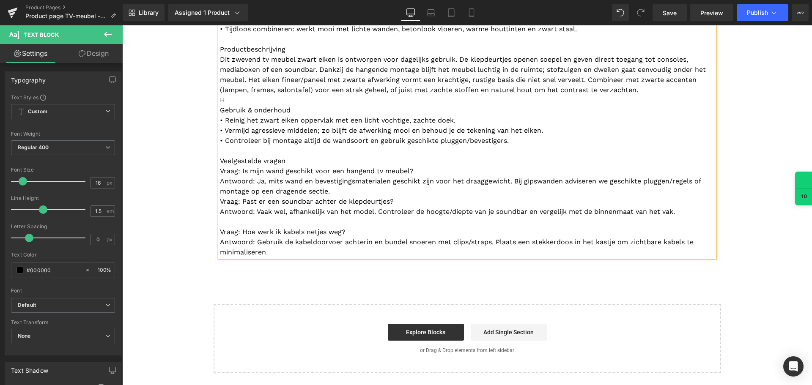
click at [359, 190] on p "Vraag: Is mijn wand geschikt voor een hangend tv meubel? Antwoord: Ja, mits wan…" at bounding box center [467, 181] width 495 height 30
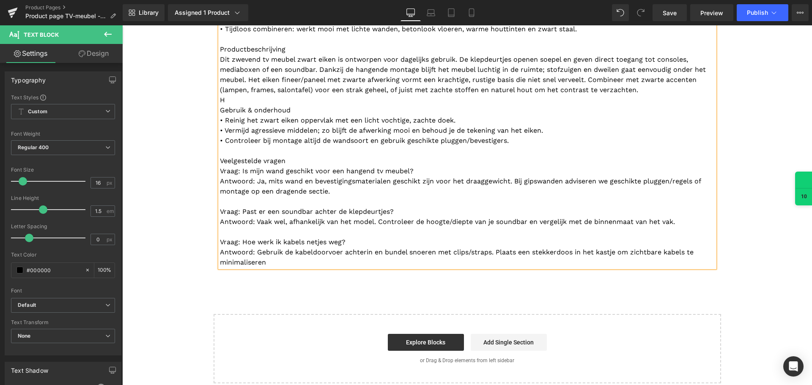
click at [291, 162] on p "Veelgestelde vragen" at bounding box center [467, 161] width 495 height 10
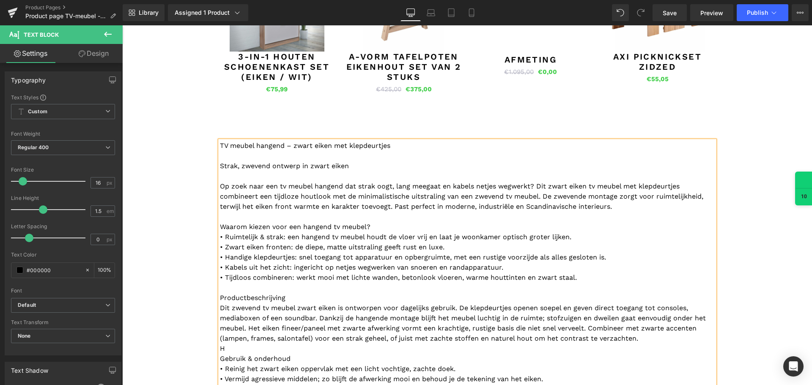
scroll to position [846, 0]
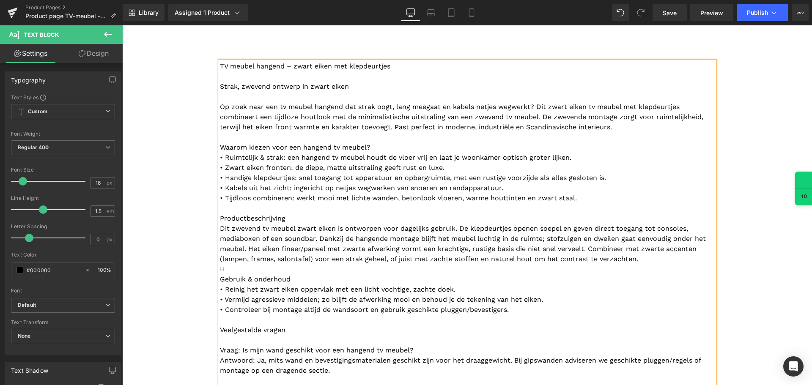
click at [269, 215] on p "Productbeschrijving" at bounding box center [467, 219] width 495 height 10
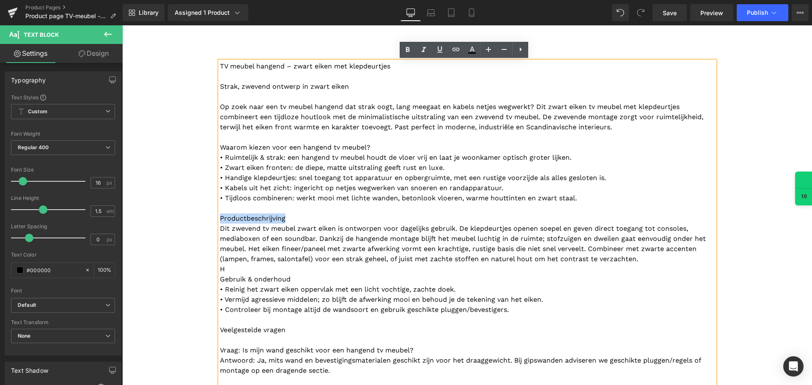
drag, startPoint x: 303, startPoint y: 220, endPoint x: 210, endPoint y: 218, distance: 93.1
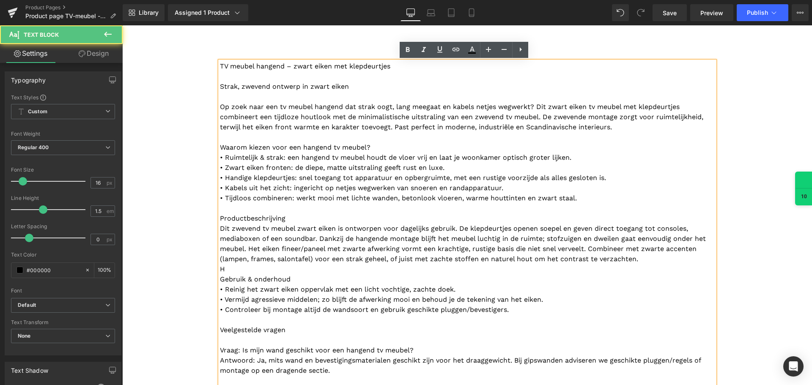
click at [233, 267] on p "[PERSON_NAME] & onderhoud" at bounding box center [467, 274] width 495 height 20
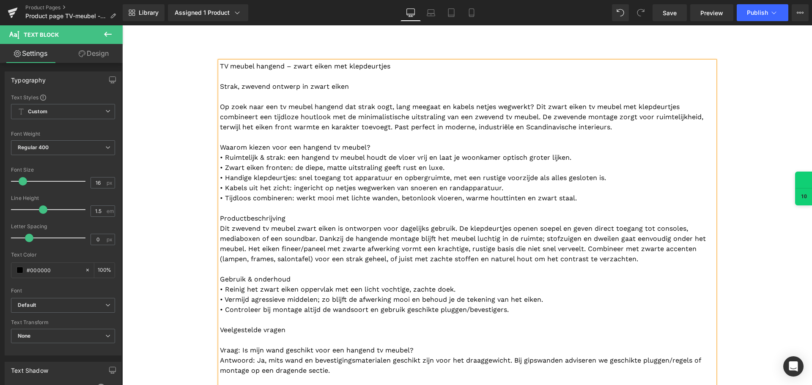
click at [282, 330] on p "Veelgestelde vragen" at bounding box center [467, 330] width 495 height 10
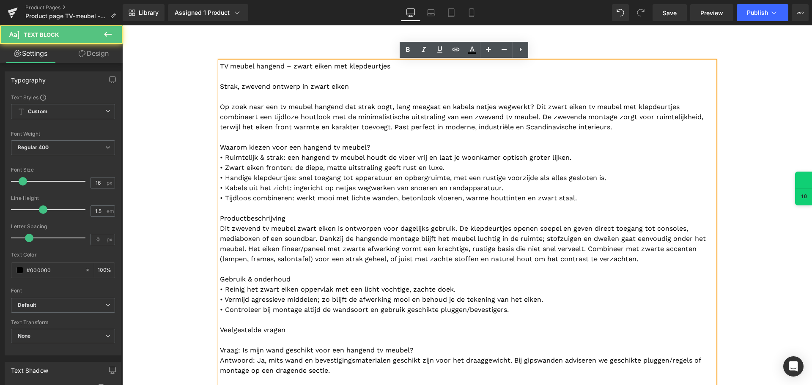
drag, startPoint x: 354, startPoint y: 85, endPoint x: 198, endPoint y: 86, distance: 155.7
click at [316, 72] on p "Strak, zwevend ontwerp in zwart eiken" at bounding box center [467, 81] width 495 height 20
click at [314, 70] on p "TV meubel hangend – zwart eiken met klepdeurtjes" at bounding box center [467, 66] width 495 height 10
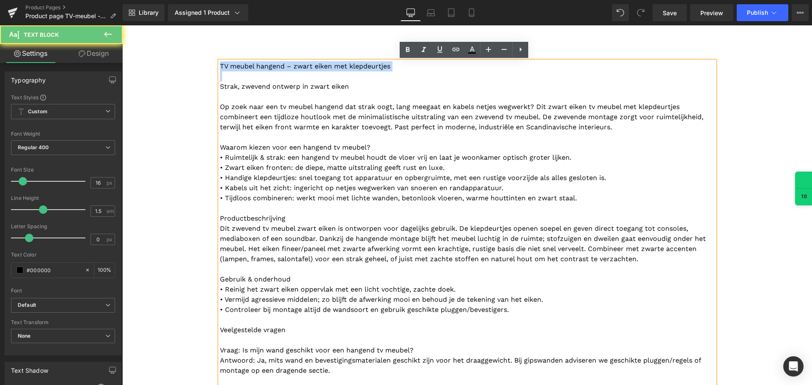
click at [314, 70] on p "TV meubel hangend – zwart eiken met klepdeurtjes" at bounding box center [467, 66] width 495 height 10
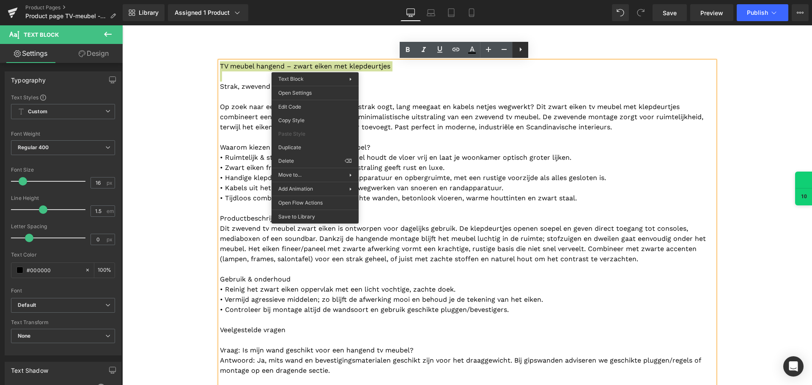
click at [521, 50] on icon at bounding box center [521, 49] width 2 height 4
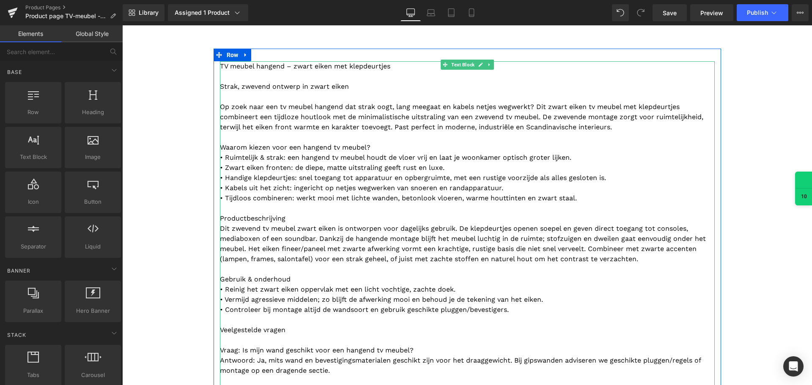
click at [270, 180] on p "• Ruimtelijk & strak: een hangend tv meubel houdt de vloer vrij en laat je woon…" at bounding box center [467, 178] width 495 height 51
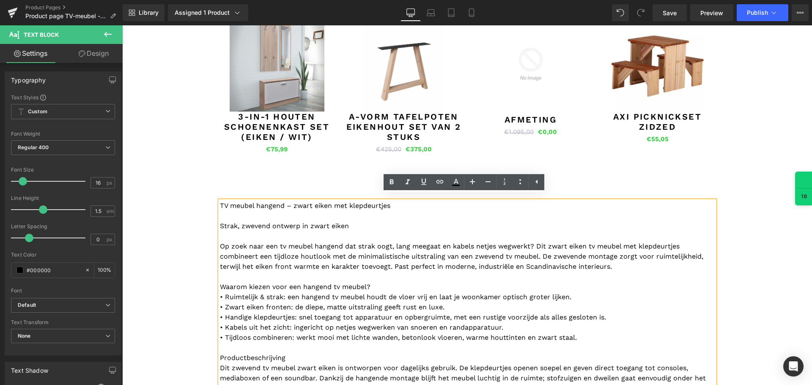
scroll to position [719, 0]
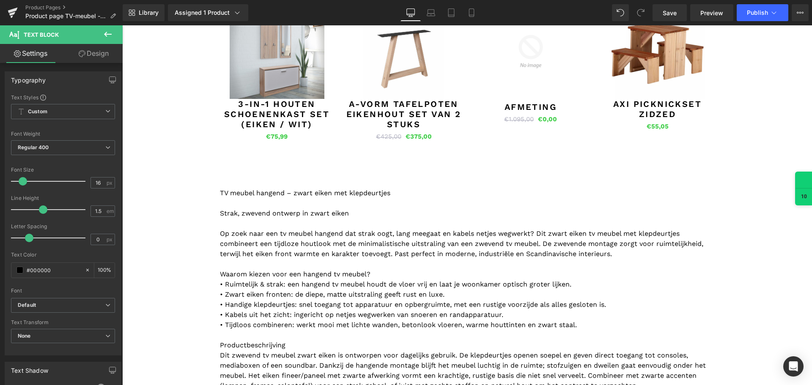
click at [104, 33] on icon at bounding box center [108, 34] width 10 height 10
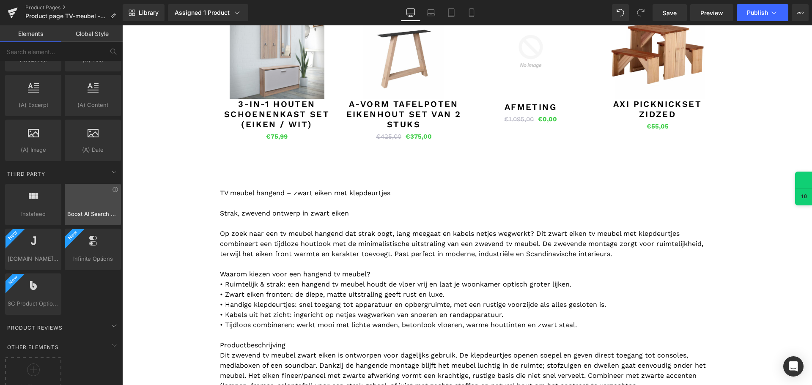
scroll to position [1523, 0]
click at [84, 53] on input "text" at bounding box center [52, 51] width 104 height 19
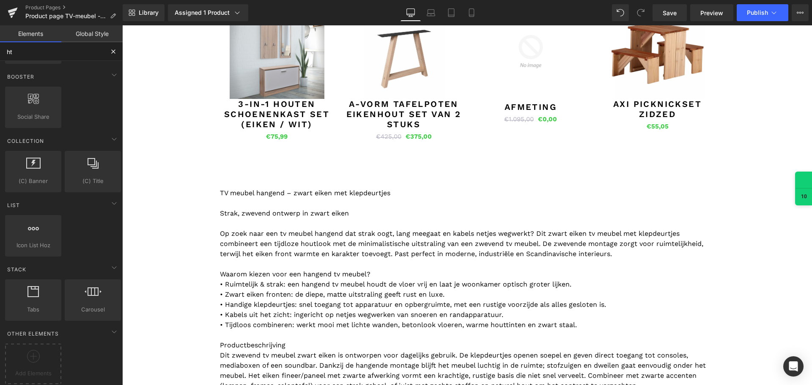
scroll to position [0, 0]
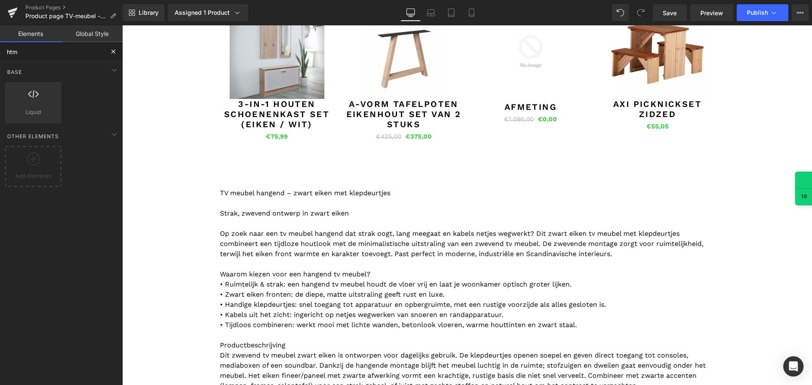
type input "html"
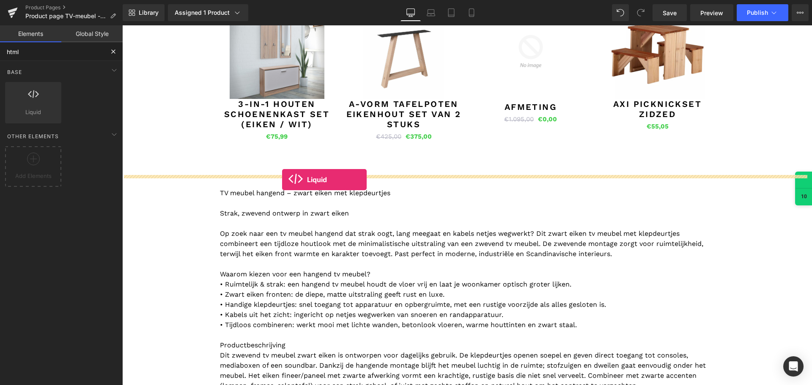
drag, startPoint x: 152, startPoint y: 125, endPoint x: 282, endPoint y: 180, distance: 141.2
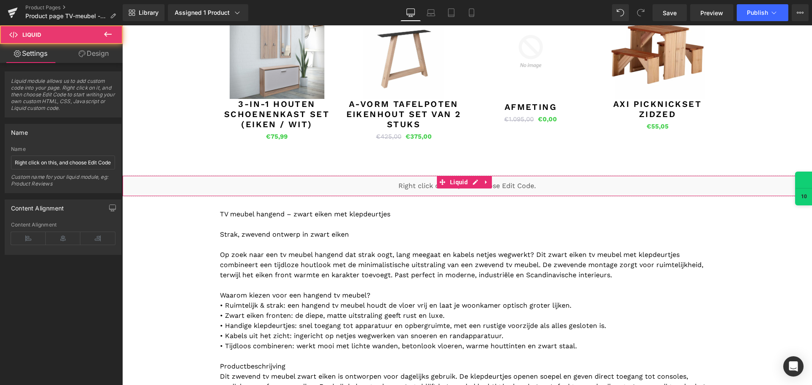
click at [418, 187] on div "Liquid" at bounding box center [467, 186] width 690 height 21
click at [465, 184] on span "Liquid" at bounding box center [459, 182] width 22 height 13
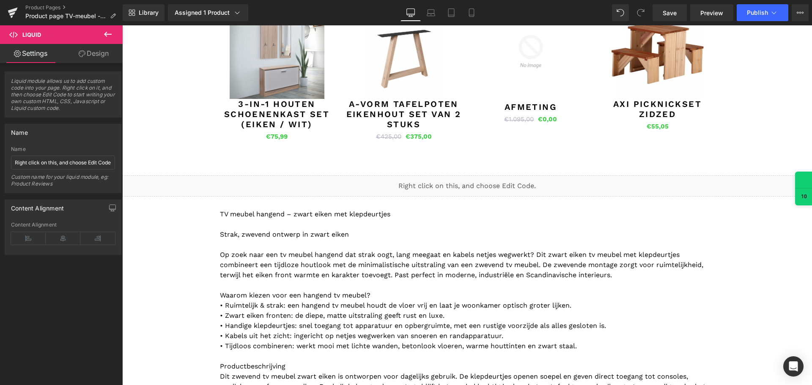
click at [472, 182] on div "Liquid" at bounding box center [467, 186] width 690 height 21
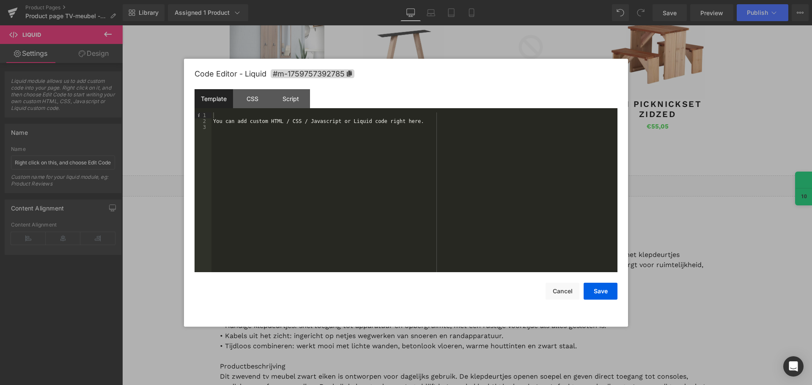
click at [213, 99] on div "Template" at bounding box center [214, 98] width 38 height 19
click at [294, 97] on div "Script" at bounding box center [291, 98] width 38 height 19
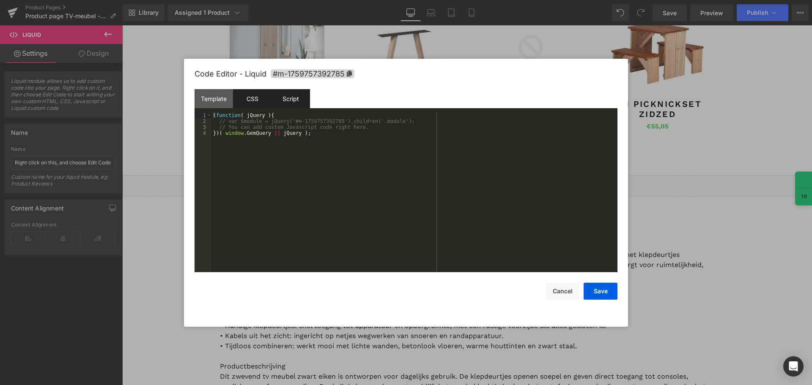
click at [252, 96] on div "CSS" at bounding box center [252, 98] width 38 height 19
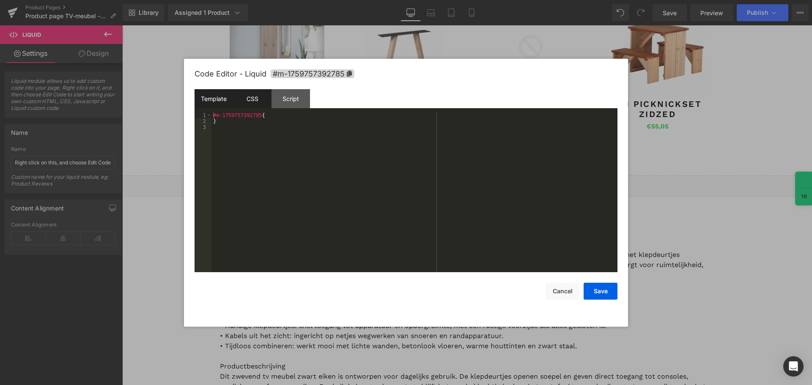
click at [220, 101] on div "Template" at bounding box center [214, 98] width 38 height 19
click at [246, 134] on div "You can add custom HTML / CSS / Javascript or Liquid code right here." at bounding box center [414, 199] width 406 height 172
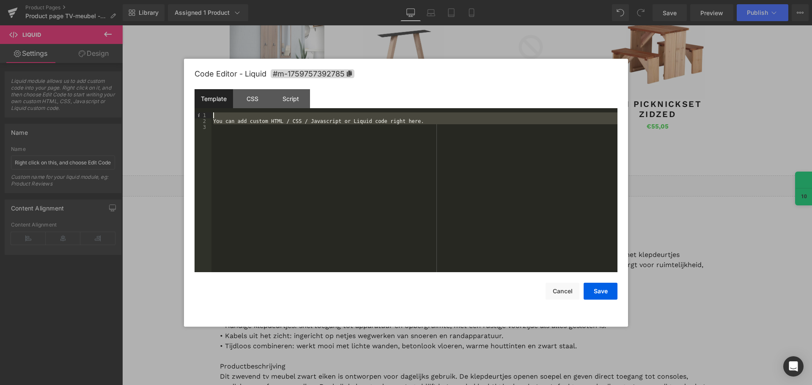
drag, startPoint x: 245, startPoint y: 132, endPoint x: 203, endPoint y: 111, distance: 46.5
click at [203, 111] on div "Template CSS Script Data 1 2 3 You can add custom HTML / CSS / Javascript or Li…" at bounding box center [406, 180] width 423 height 183
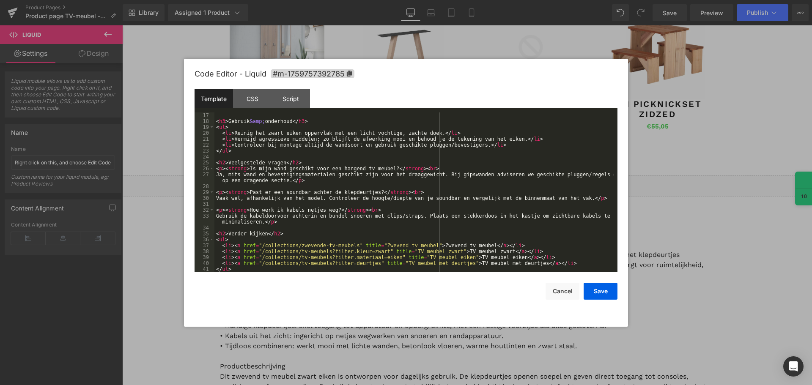
scroll to position [148, 0]
click at [595, 289] on button "Save" at bounding box center [601, 291] width 34 height 17
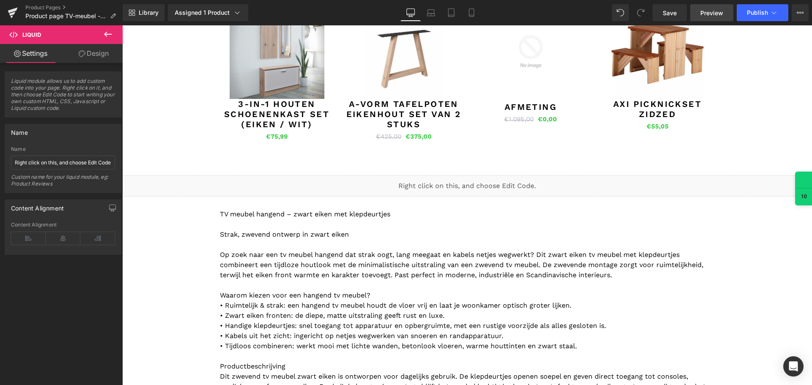
click at [710, 11] on span "Preview" at bounding box center [711, 12] width 23 height 9
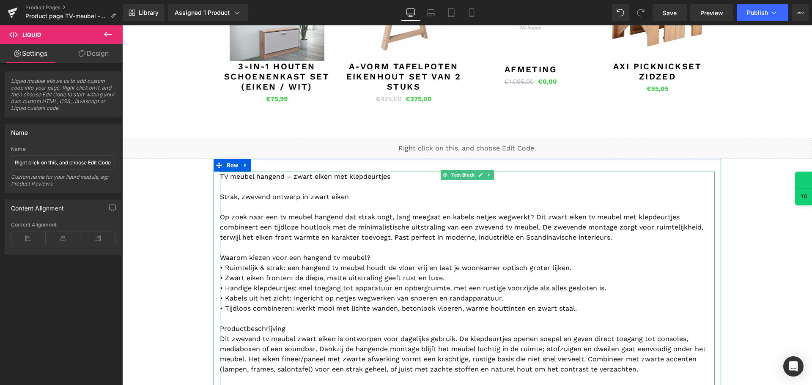
scroll to position [804, 0]
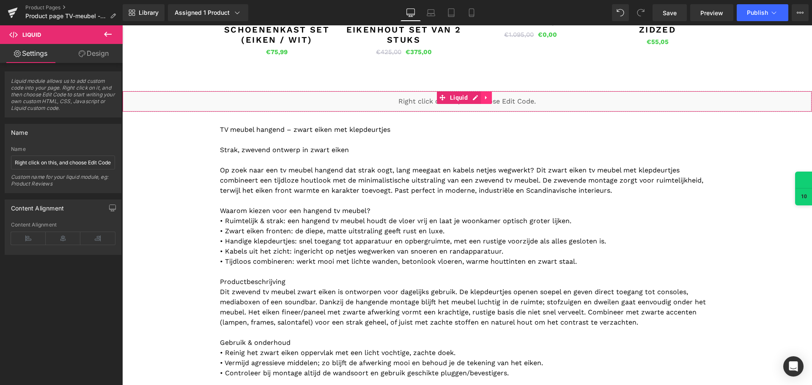
click at [483, 96] on icon at bounding box center [486, 97] width 6 height 6
click at [491, 99] on icon at bounding box center [492, 97] width 6 height 6
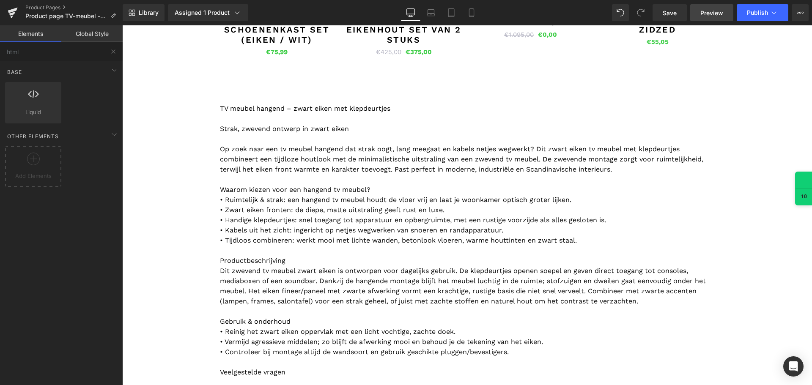
click at [716, 13] on span "Preview" at bounding box center [711, 12] width 23 height 9
click at [52, 105] on div at bounding box center [33, 98] width 51 height 19
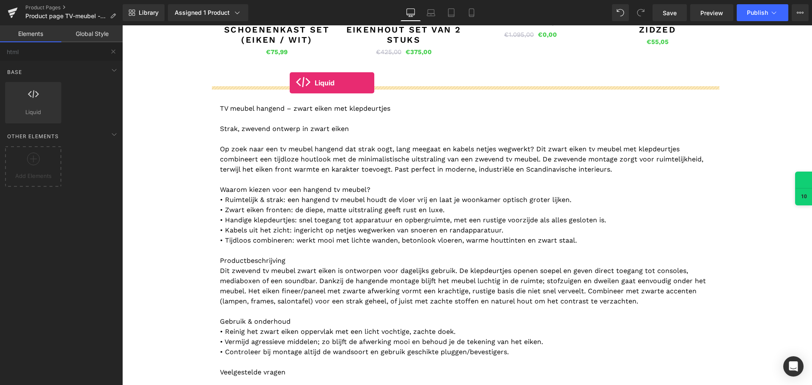
drag, startPoint x: 159, startPoint y: 127, endPoint x: 290, endPoint y: 83, distance: 138.0
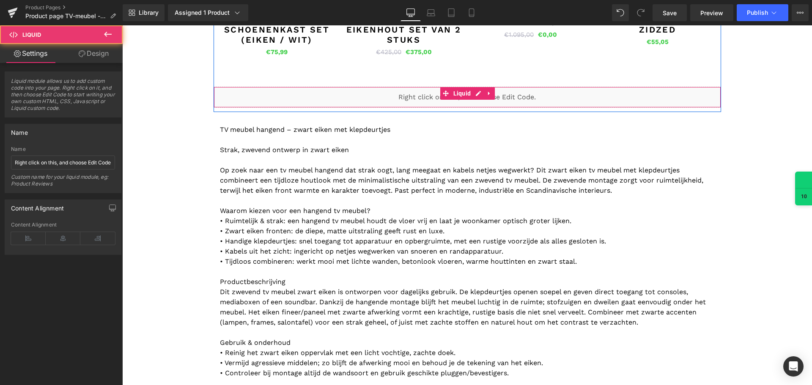
click at [357, 102] on div "Liquid" at bounding box center [468, 97] width 508 height 21
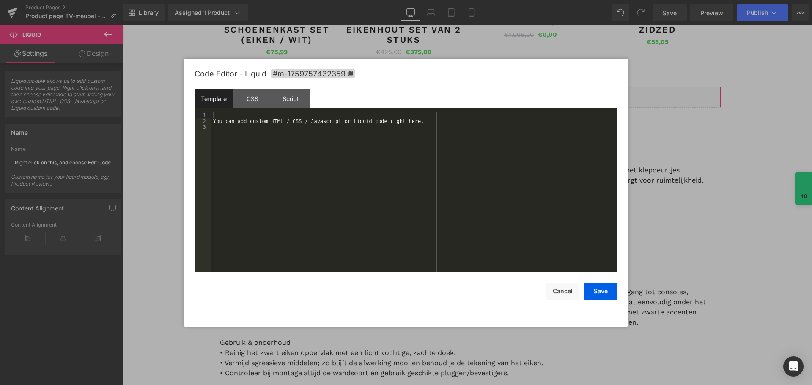
click at [474, 93] on div "Liquid" at bounding box center [468, 97] width 508 height 21
click at [267, 143] on div "You can add custom HTML / CSS / Javascript or Liquid code right here." at bounding box center [414, 199] width 406 height 172
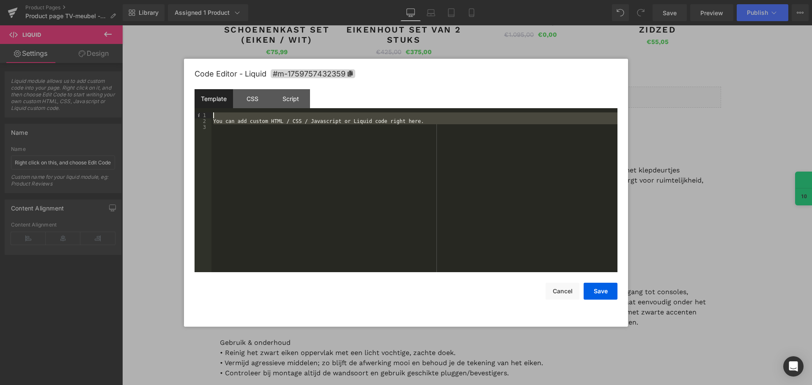
drag, startPoint x: 258, startPoint y: 132, endPoint x: 186, endPoint y: 105, distance: 77.6
click at [186, 105] on div "Code Editor - Liquid #m-1759757432359 Template CSS Script Data 1 2 3 You can ad…" at bounding box center [406, 193] width 444 height 268
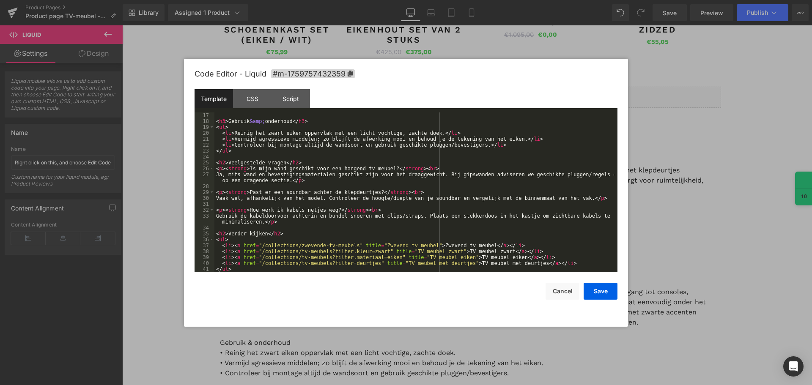
scroll to position [148, 0]
click at [595, 289] on button "Save" at bounding box center [601, 291] width 34 height 17
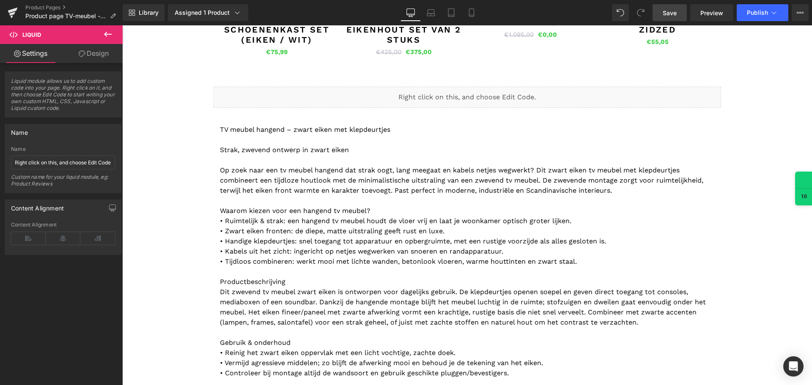
click at [672, 10] on span "Save" at bounding box center [670, 12] width 14 height 9
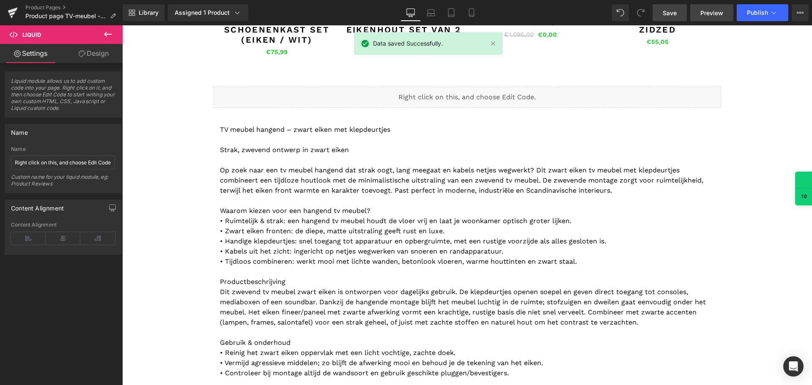
click at [711, 13] on span "Preview" at bounding box center [711, 12] width 23 height 9
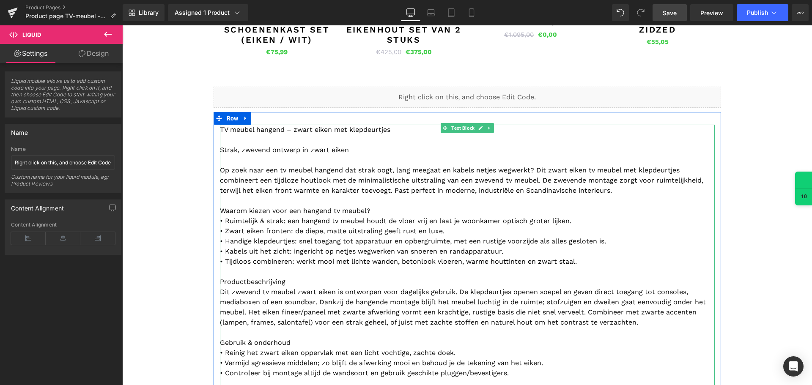
click at [327, 170] on p "Op zoek naar een tv meubel hangend dat strak oogt, lang meegaat en kabels netje…" at bounding box center [467, 175] width 495 height 41
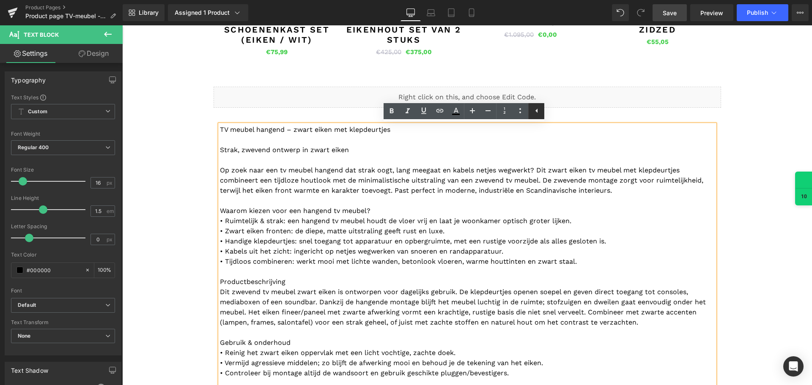
drag, startPoint x: 536, startPoint y: 112, endPoint x: 414, endPoint y: 87, distance: 124.8
click at [536, 112] on icon at bounding box center [537, 111] width 10 height 10
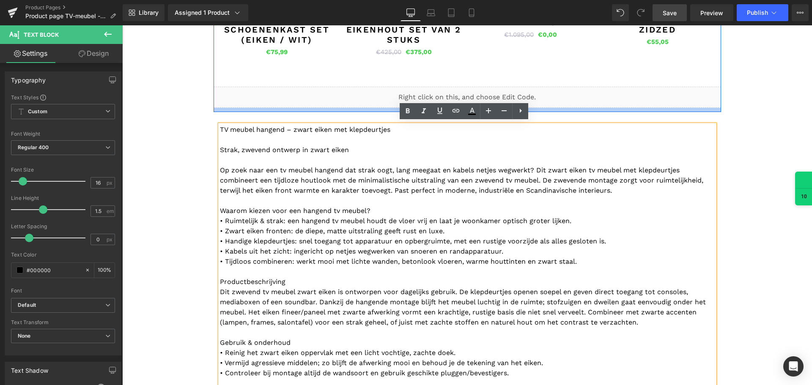
click at [522, 109] on icon at bounding box center [521, 111] width 10 height 10
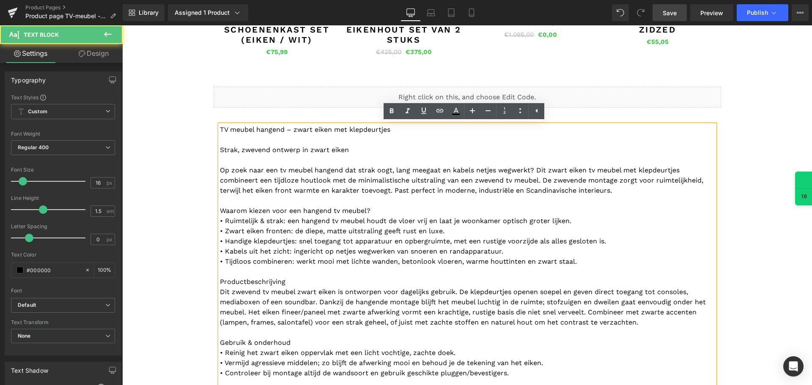
click at [288, 151] on p "Strak, zwevend ontwerp in zwart eiken" at bounding box center [467, 145] width 495 height 20
click at [406, 144] on p "Strak, zwevend ontwerp in zwart eiken" at bounding box center [467, 145] width 495 height 20
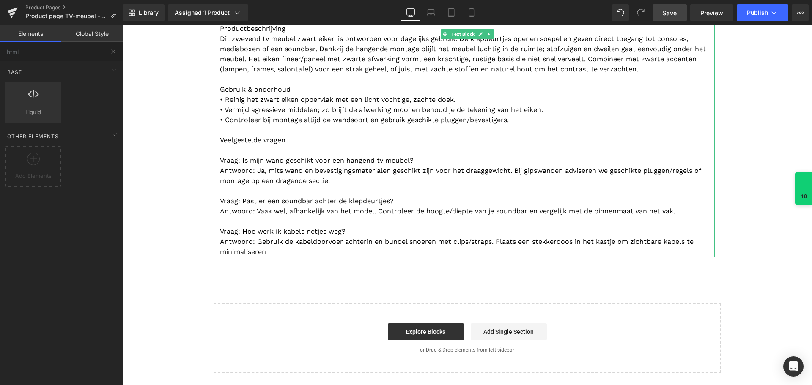
scroll to position [1057, 0]
click at [485, 31] on link at bounding box center [489, 34] width 9 height 10
click at [491, 33] on icon at bounding box center [493, 33] width 5 height 5
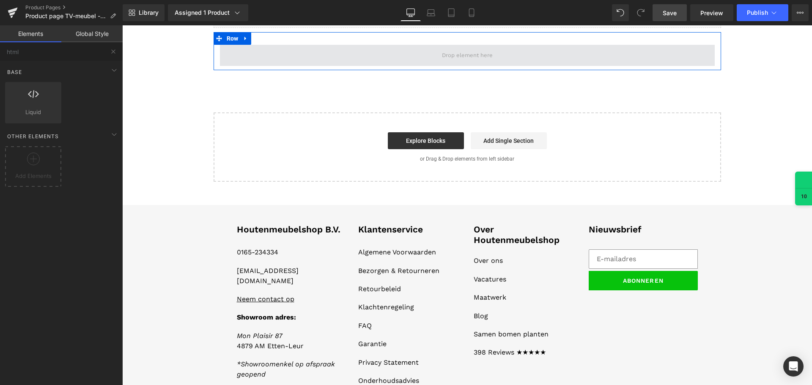
scroll to position [740, 0]
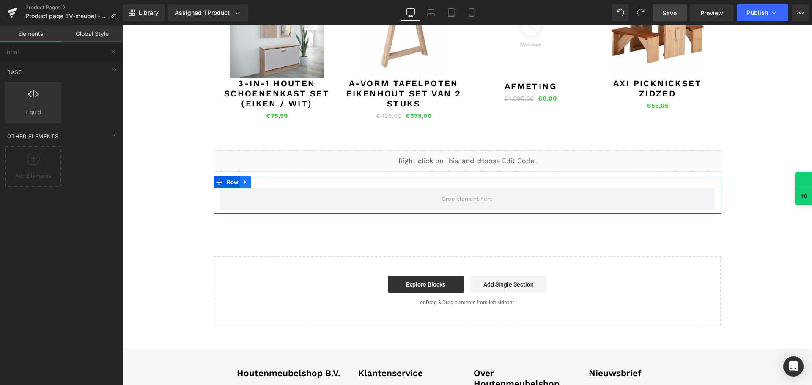
click at [240, 185] on link at bounding box center [245, 182] width 11 height 13
click at [265, 181] on icon at bounding box center [268, 182] width 6 height 6
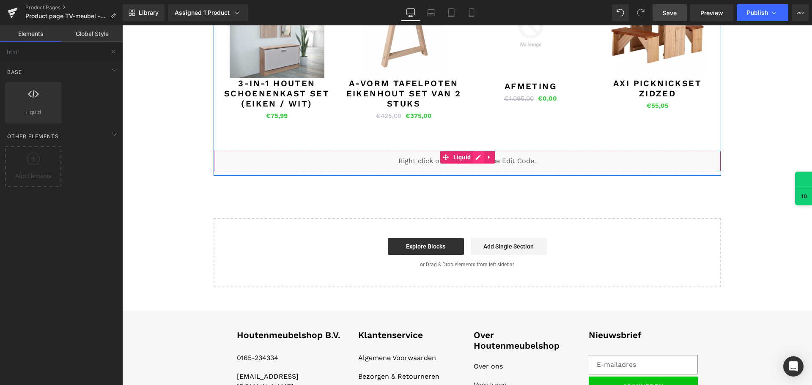
click at [475, 159] on div "Liquid" at bounding box center [468, 161] width 508 height 21
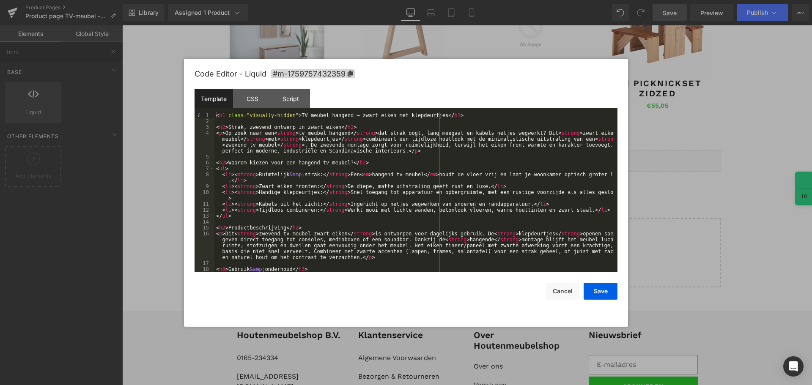
drag, startPoint x: 605, startPoint y: 294, endPoint x: 535, endPoint y: 239, distance: 89.5
click at [535, 239] on div "Code Editor - Liquid #m-1759757432359 Template CSS Script Data 1 2 3 4 5 6 7 8 …" at bounding box center [406, 193] width 423 height 268
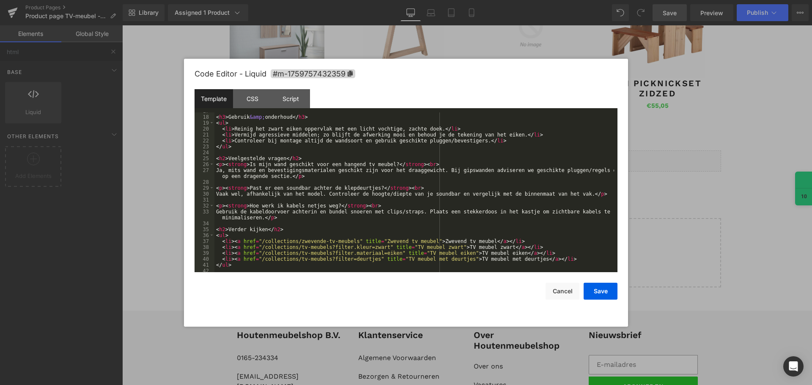
scroll to position [154, 0]
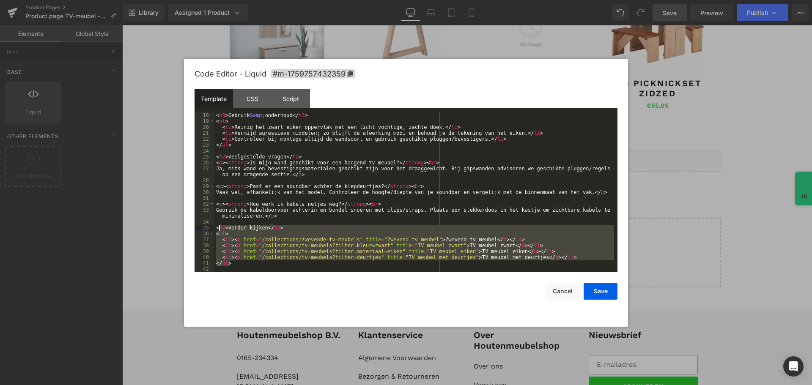
drag, startPoint x: 247, startPoint y: 266, endPoint x: 218, endPoint y: 228, distance: 47.7
click at [218, 228] on div "< h3 > Gebruik &amp; onderhoud </ h3 > < ul > < li > Reinig het zwart eiken opp…" at bounding box center [414, 199] width 400 height 172
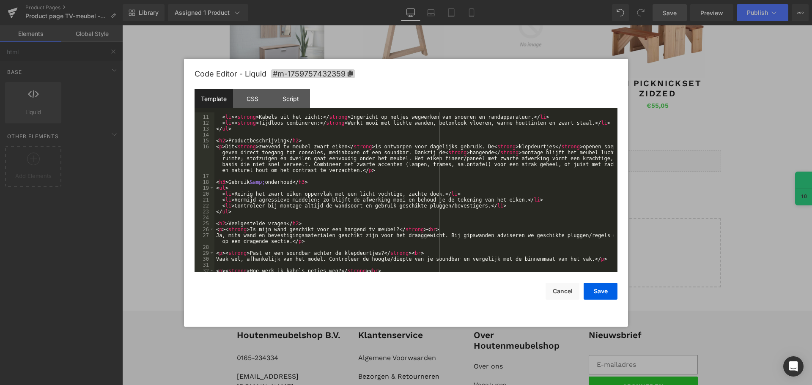
scroll to position [87, 0]
click at [606, 291] on button "Save" at bounding box center [601, 291] width 34 height 17
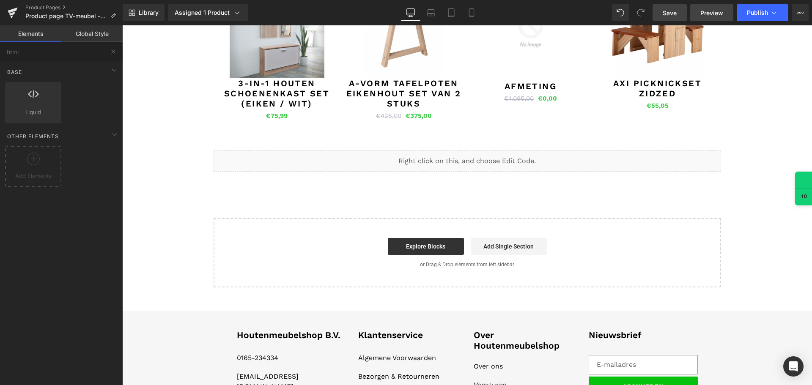
click at [719, 12] on span "Preview" at bounding box center [711, 12] width 23 height 9
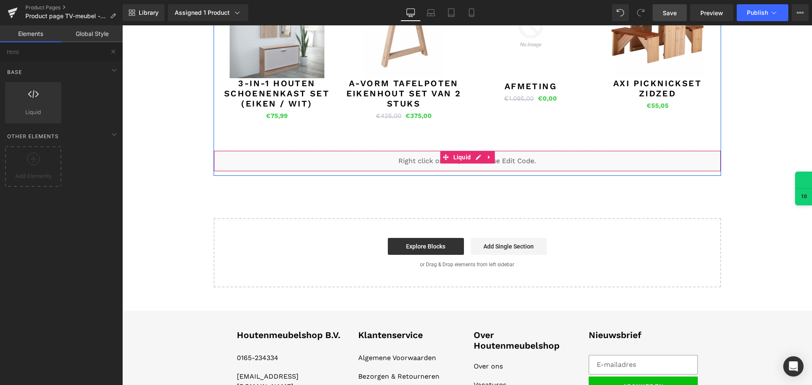
click at [476, 157] on div "Liquid" at bounding box center [468, 161] width 508 height 21
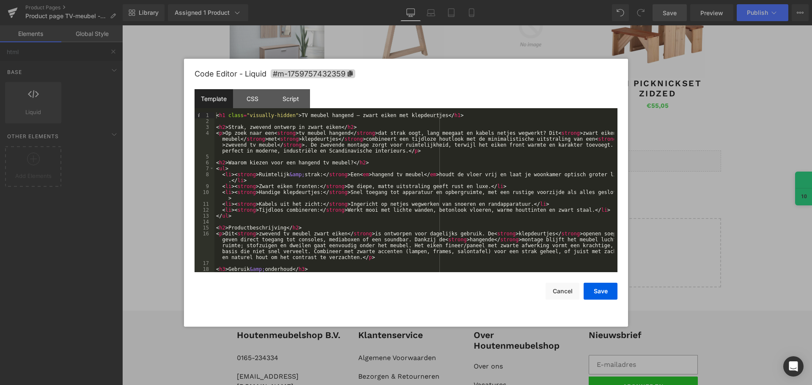
scroll to position [25, 0]
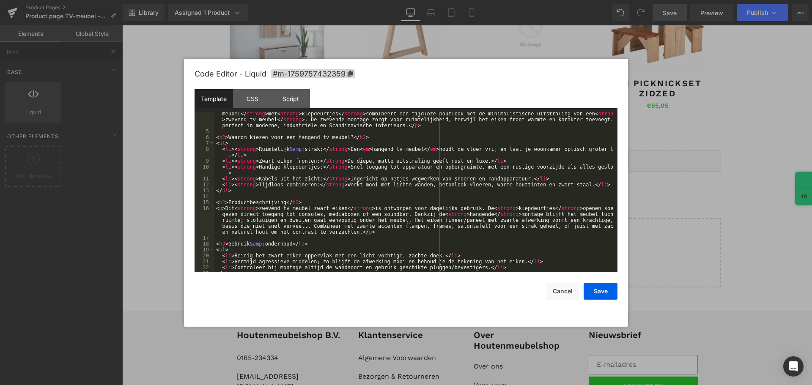
click at [280, 194] on div "< p > Op zoek naar een < strong > tv meubel hangend </ strong > dat strak oogt,…" at bounding box center [414, 199] width 400 height 189
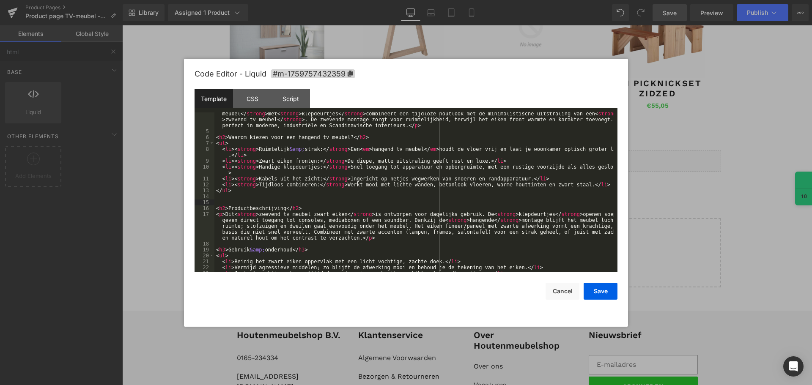
click at [301, 209] on div "< p > Op zoek naar een < strong > tv meubel hangend </ strong > dat strak oogt,…" at bounding box center [414, 199] width 400 height 189
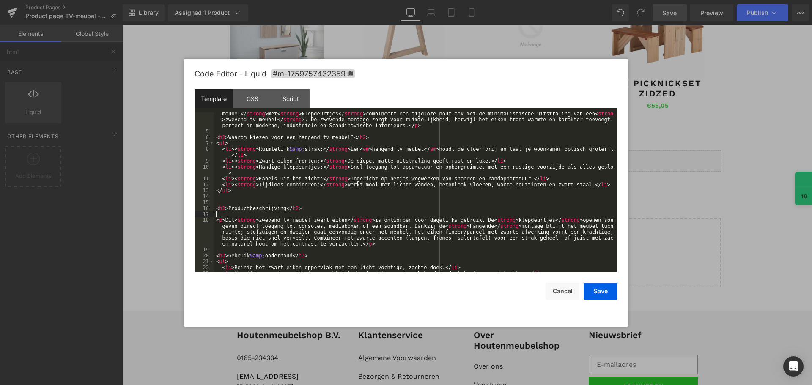
scroll to position [102, 0]
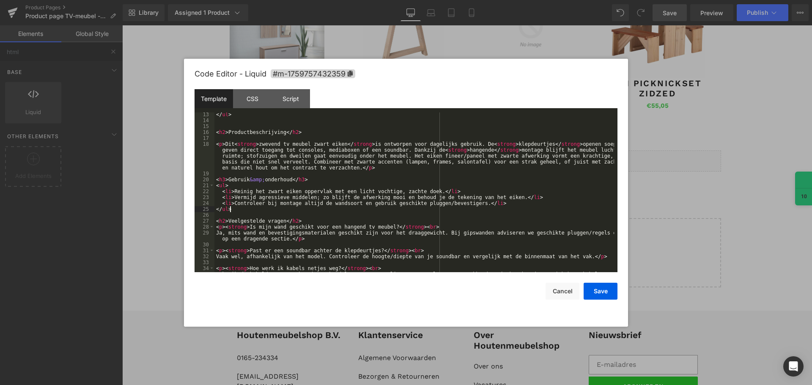
click at [296, 212] on div "</ ul > < h2 > Productbeschrijving </ h2 > < p > Dit < strong > zwevend tv meub…" at bounding box center [414, 201] width 400 height 178
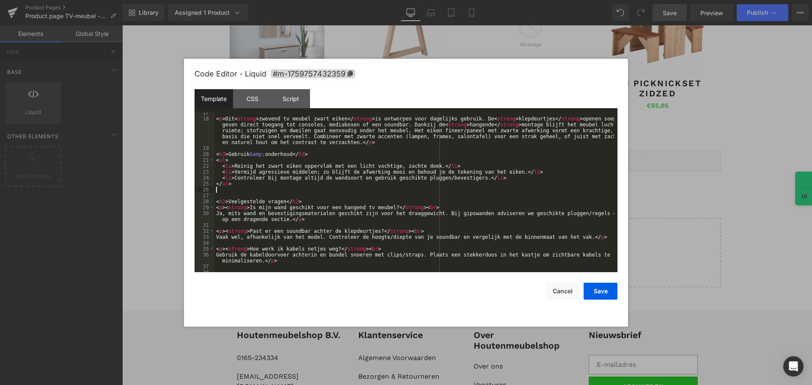
scroll to position [127, 0]
click at [302, 200] on div "< p > Dit < strong > zwevend tv meubel zwart eiken </ strong > is ontworpen voo…" at bounding box center [414, 196] width 400 height 172
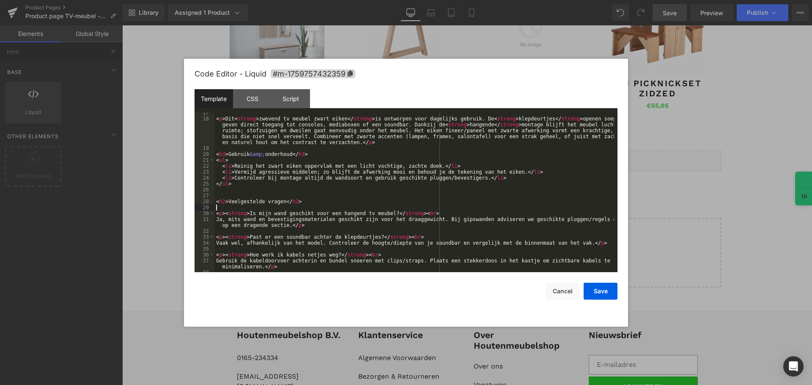
scroll to position [136, 0]
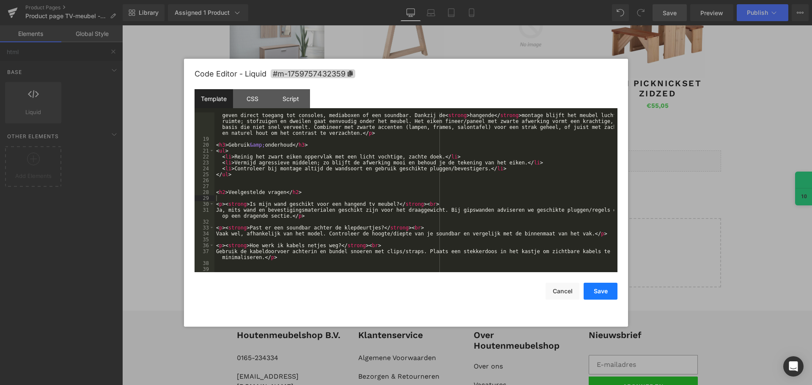
click at [590, 290] on button "Save" at bounding box center [601, 291] width 34 height 17
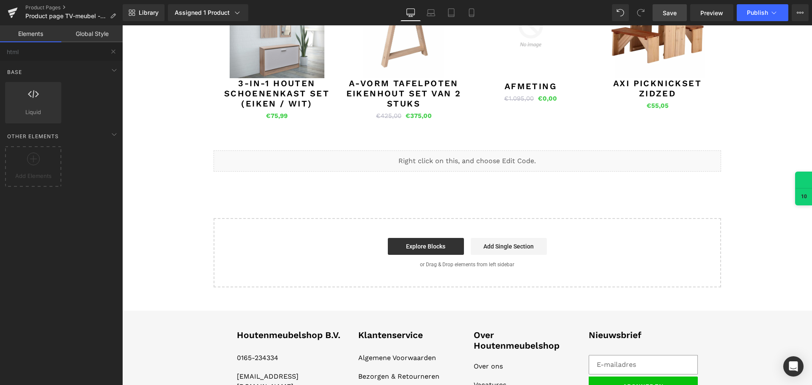
click at [678, 7] on link "Save" at bounding box center [670, 12] width 34 height 17
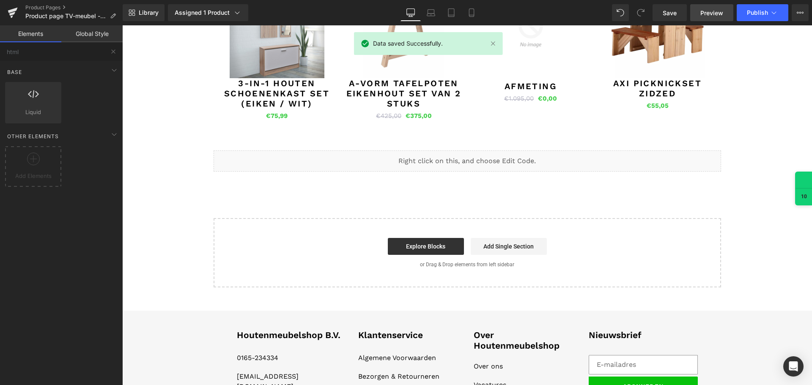
click at [700, 16] on link "Preview" at bounding box center [711, 12] width 43 height 17
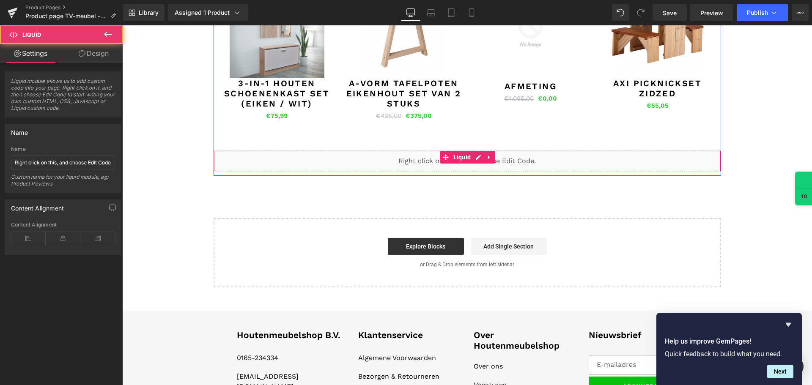
click at [458, 166] on div "Liquid" at bounding box center [468, 161] width 508 height 21
click at [473, 161] on div "Liquid" at bounding box center [468, 161] width 508 height 21
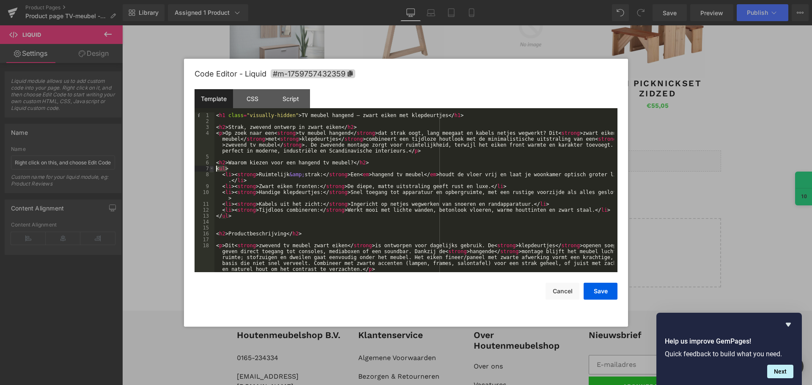
drag, startPoint x: 233, startPoint y: 167, endPoint x: 211, endPoint y: 167, distance: 22.4
click at [211, 167] on pre "1 2 3 4 5 6 7 8 9 10 11 12 13 14 15 16 17 18 19 < h1 class = "visually-hidden" …" at bounding box center [406, 193] width 423 height 160
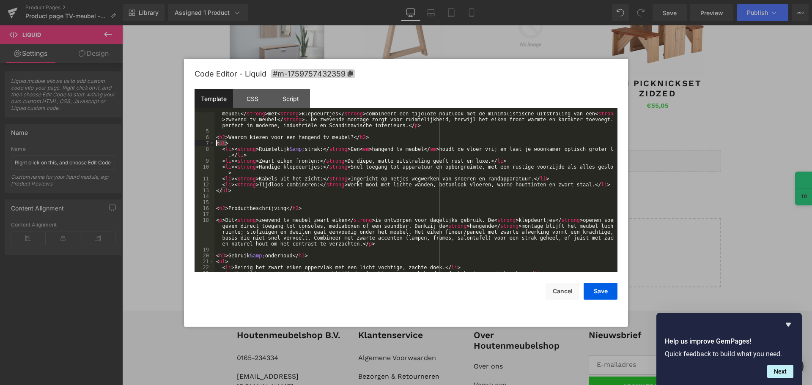
scroll to position [25, 0]
click at [242, 191] on div "< p > Op zoek naar een < strong > tv meubel hangend </ strong > dat strak oogt,…" at bounding box center [414, 199] width 400 height 189
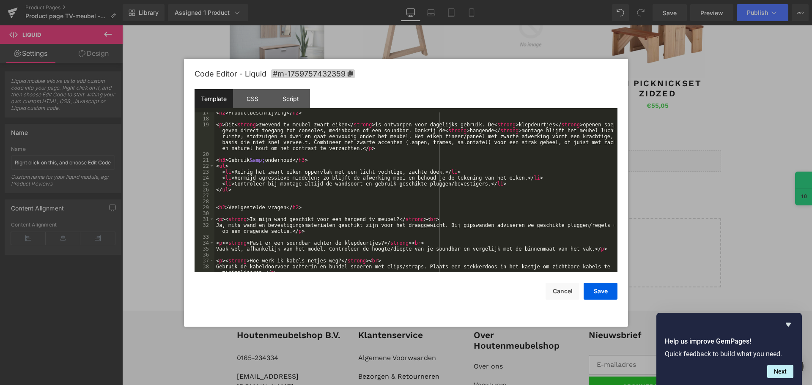
scroll to position [142, 0]
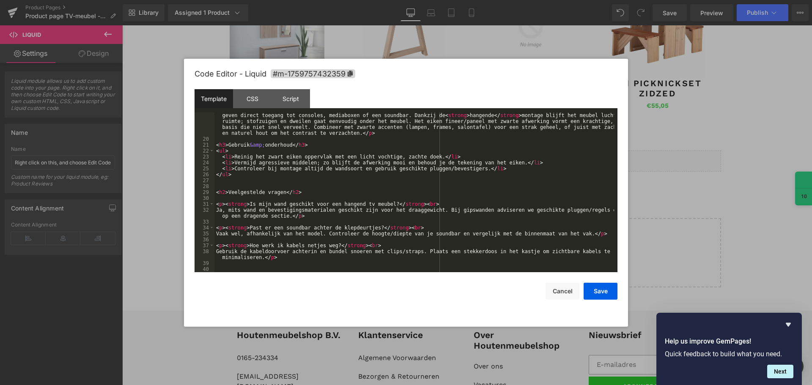
click at [305, 184] on div "< p > Dit < strong > zwevend tv meubel zwart eiken </ strong > is ontworpen voo…" at bounding box center [414, 204] width 400 height 195
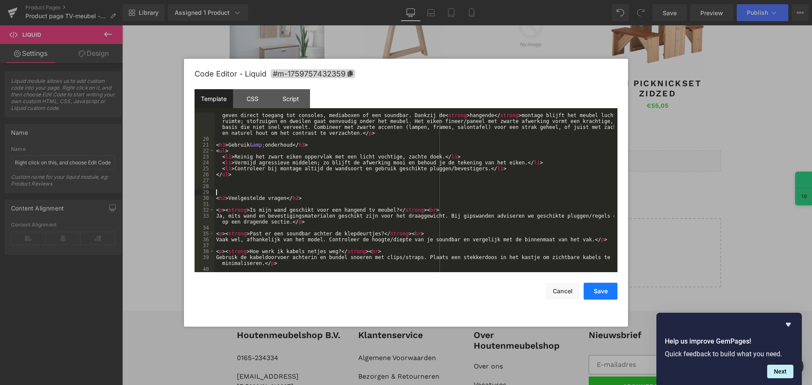
click at [595, 293] on button "Save" at bounding box center [601, 291] width 34 height 17
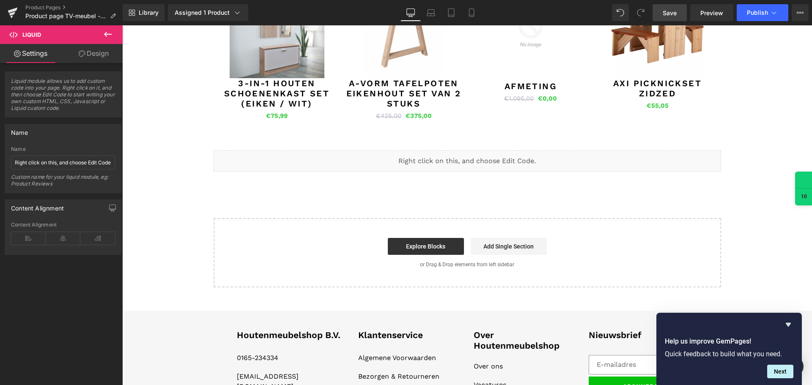
click at [664, 10] on span "Save" at bounding box center [670, 12] width 14 height 9
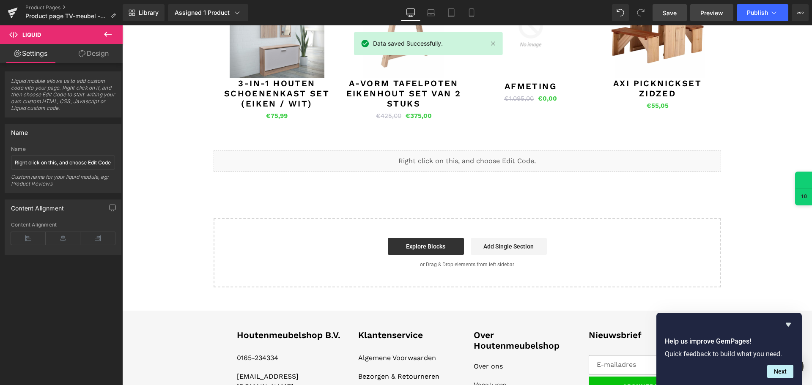
click at [711, 15] on span "Preview" at bounding box center [711, 12] width 23 height 9
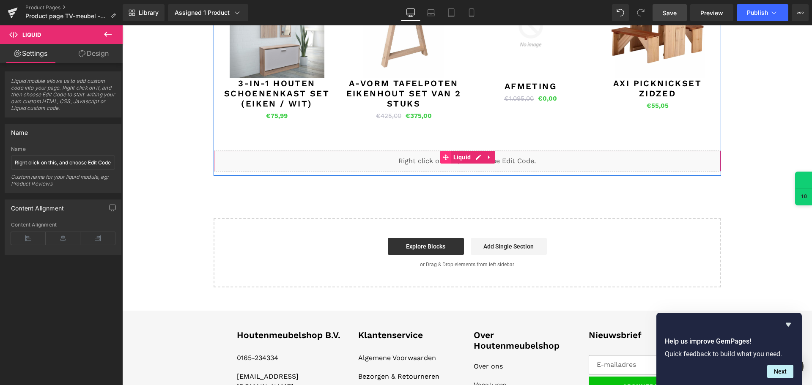
click at [442, 162] on span at bounding box center [445, 157] width 11 height 13
click at [472, 156] on div "Liquid" at bounding box center [468, 161] width 508 height 21
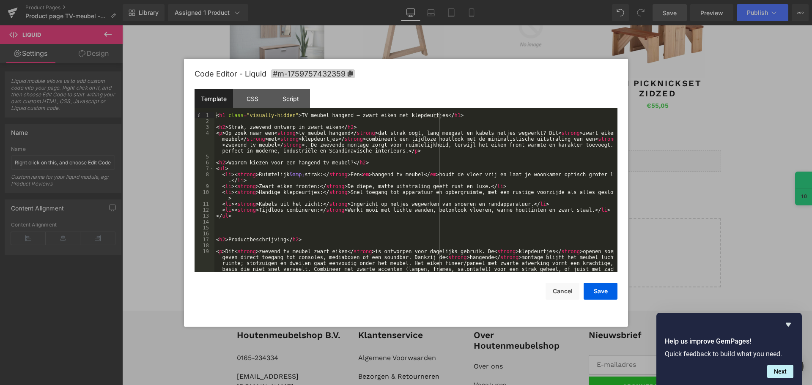
click at [311, 236] on div "< h1 class = "visually-hidden" > TV meubel hangend – zwart eiken met klepdeurtj…" at bounding box center [414, 210] width 400 height 195
click at [310, 240] on div "< h1 class = "visually-hidden" > TV meubel hangend – zwart eiken met klepdeurtj…" at bounding box center [414, 210] width 400 height 195
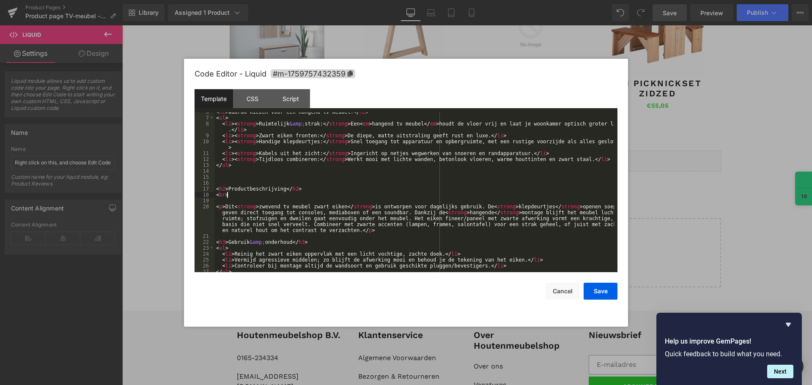
scroll to position [102, 0]
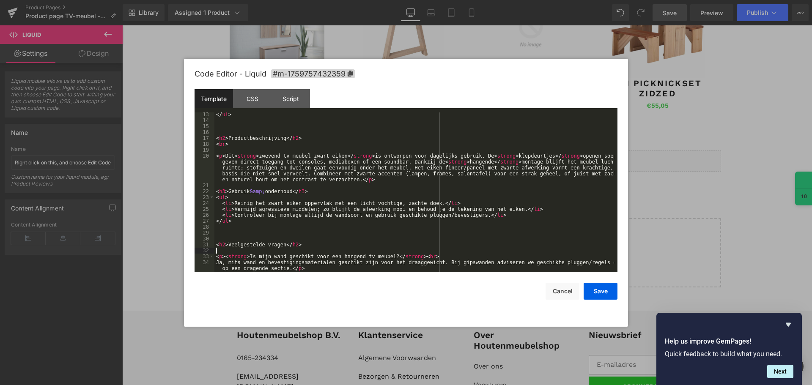
click at [297, 248] on div "</ ul > < h2 > Productbeschrijving </ h2 > < br > < p > Dit < strong > zwevend …" at bounding box center [414, 198] width 400 height 172
click at [604, 294] on button "Save" at bounding box center [601, 291] width 34 height 17
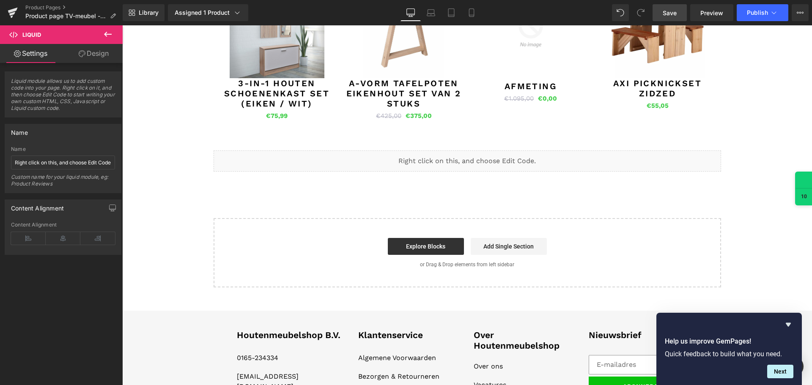
click at [672, 15] on span "Save" at bounding box center [670, 12] width 14 height 9
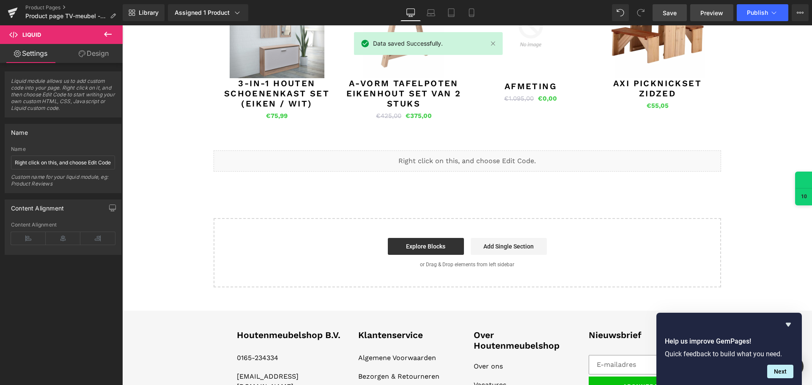
click at [704, 14] on span "Preview" at bounding box center [711, 12] width 23 height 9
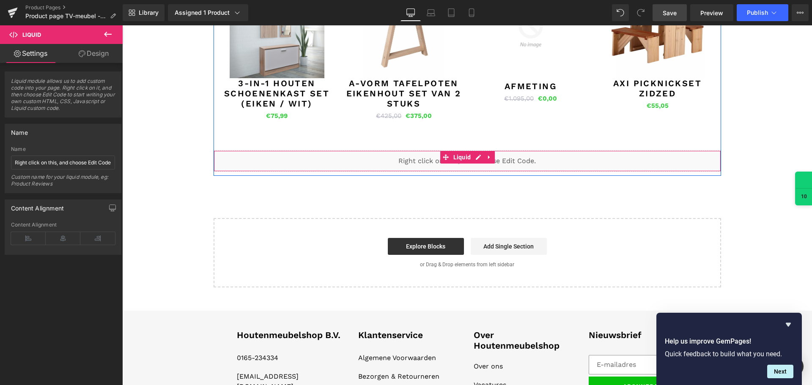
click at [475, 158] on div "Liquid" at bounding box center [468, 161] width 508 height 21
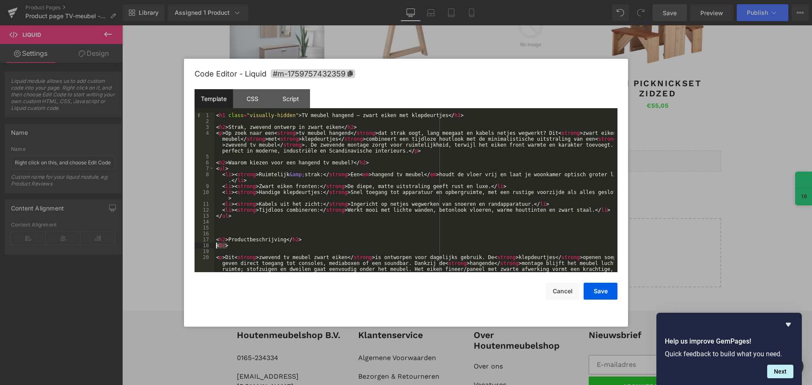
drag, startPoint x: 240, startPoint y: 246, endPoint x: 209, endPoint y: 247, distance: 30.9
click at [210, 247] on pre "1 2 3 4 5 6 7 8 9 10 11 12 13 14 15 16 17 18 19 20 < h1 class = "visually-hidde…" at bounding box center [406, 193] width 423 height 160
click at [223, 232] on div "< h1 class = "visually-hidden" > TV meubel hangend – zwart eiken met klepdeurtj…" at bounding box center [414, 210] width 400 height 195
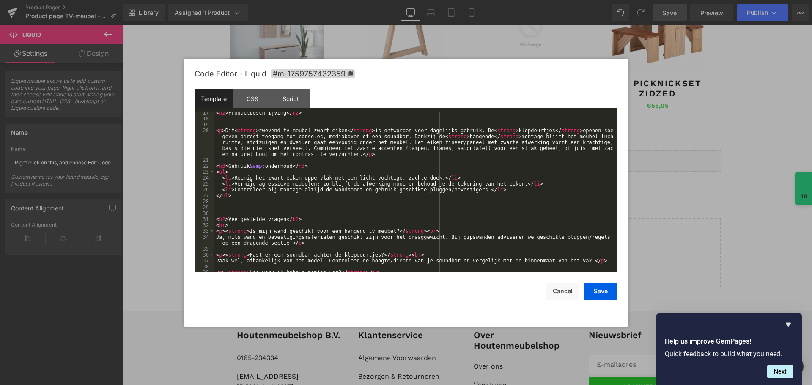
scroll to position [127, 0]
drag, startPoint x: 232, startPoint y: 225, endPoint x: 214, endPoint y: 225, distance: 17.4
click at [214, 225] on div "< h2 > Productbeschrijving </ h2 > < p > Dit < strong > zwevend tv meubel zwart…" at bounding box center [414, 196] width 400 height 172
click at [229, 211] on div "< h2 > Productbeschrijving </ h2 > < p > Dit < strong > zwevend tv meubel zwart…" at bounding box center [414, 196] width 400 height 172
click at [590, 291] on button "Save" at bounding box center [601, 291] width 34 height 17
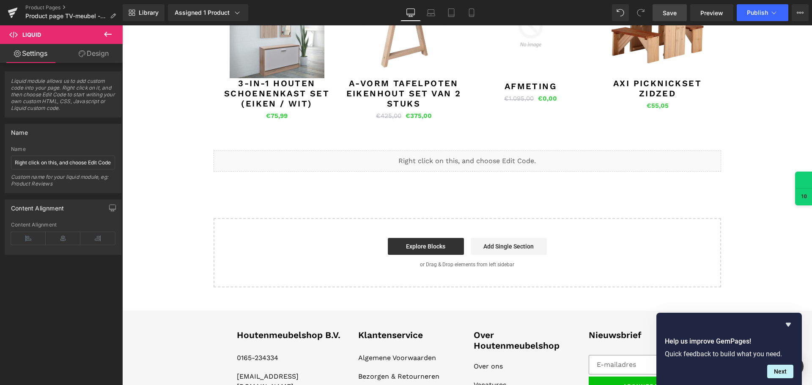
click at [667, 14] on span "Save" at bounding box center [670, 12] width 14 height 9
click at [475, 157] on div "Liquid" at bounding box center [468, 161] width 508 height 21
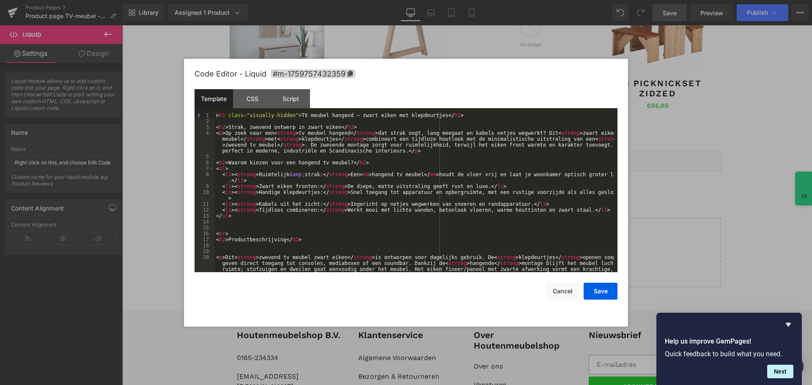
click at [623, 294] on div "Code Editor - Liquid #m-1759757432359 Template CSS Script Data 1 2 3 4 5 6 7 8 …" at bounding box center [406, 193] width 444 height 268
click at [615, 291] on button "Save" at bounding box center [601, 291] width 34 height 17
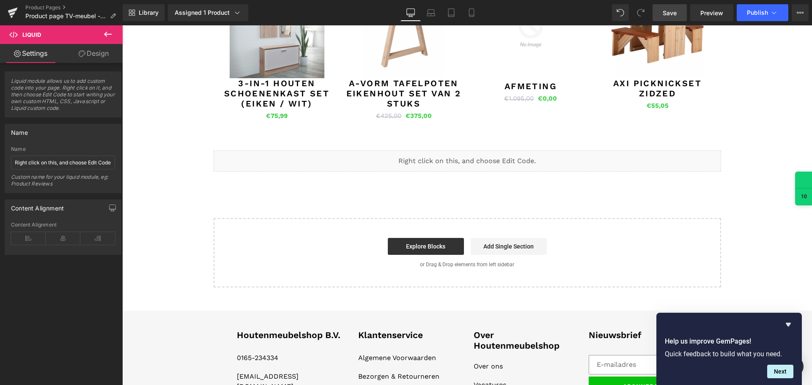
click at [680, 13] on link "Save" at bounding box center [670, 12] width 34 height 17
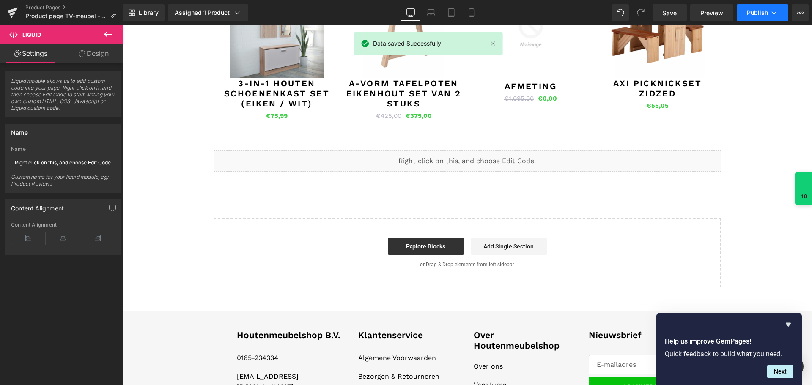
click at [751, 17] on button "Publish" at bounding box center [763, 12] width 52 height 17
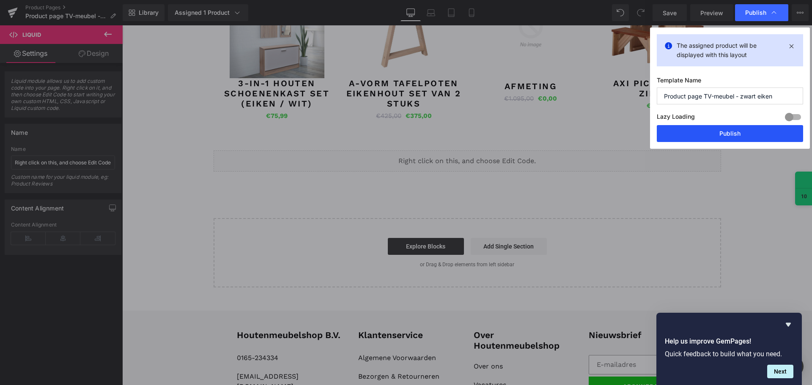
click at [719, 134] on button "Publish" at bounding box center [730, 133] width 146 height 17
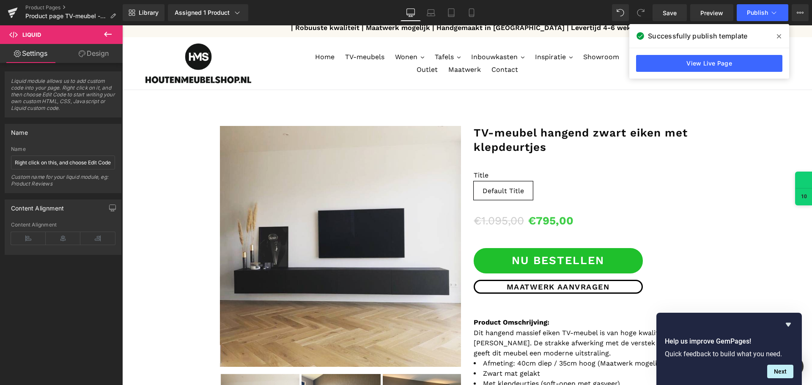
scroll to position [0, 0]
